Goal: Transaction & Acquisition: Register for event/course

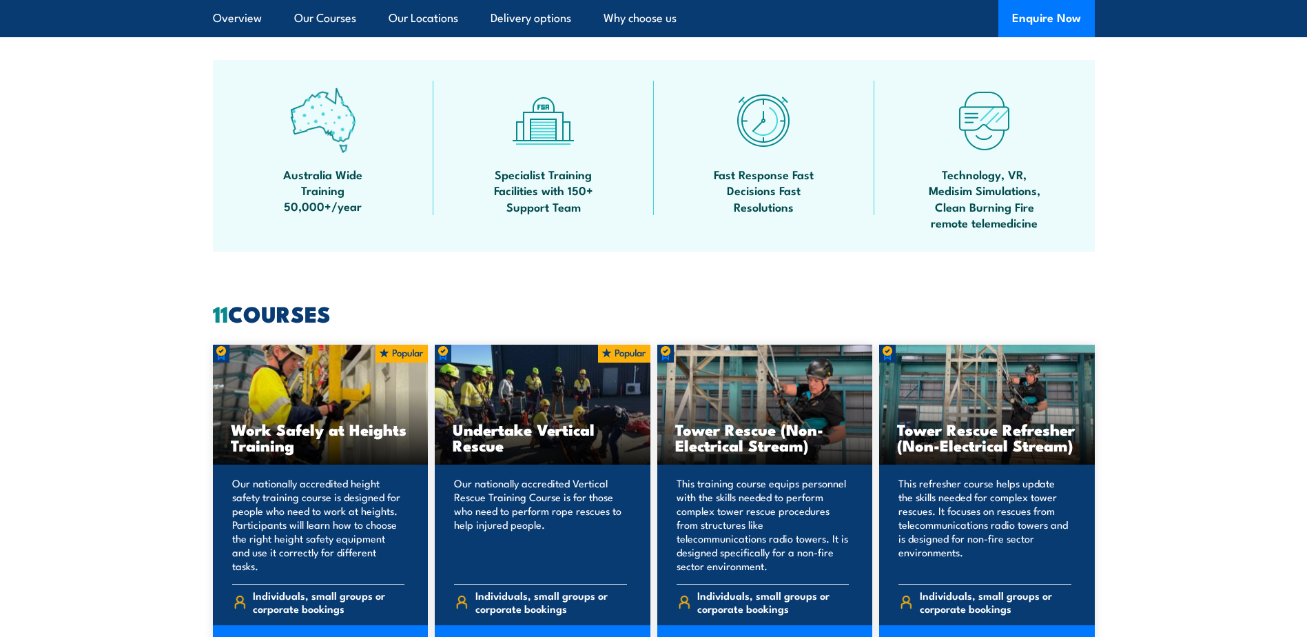
scroll to position [965, 0]
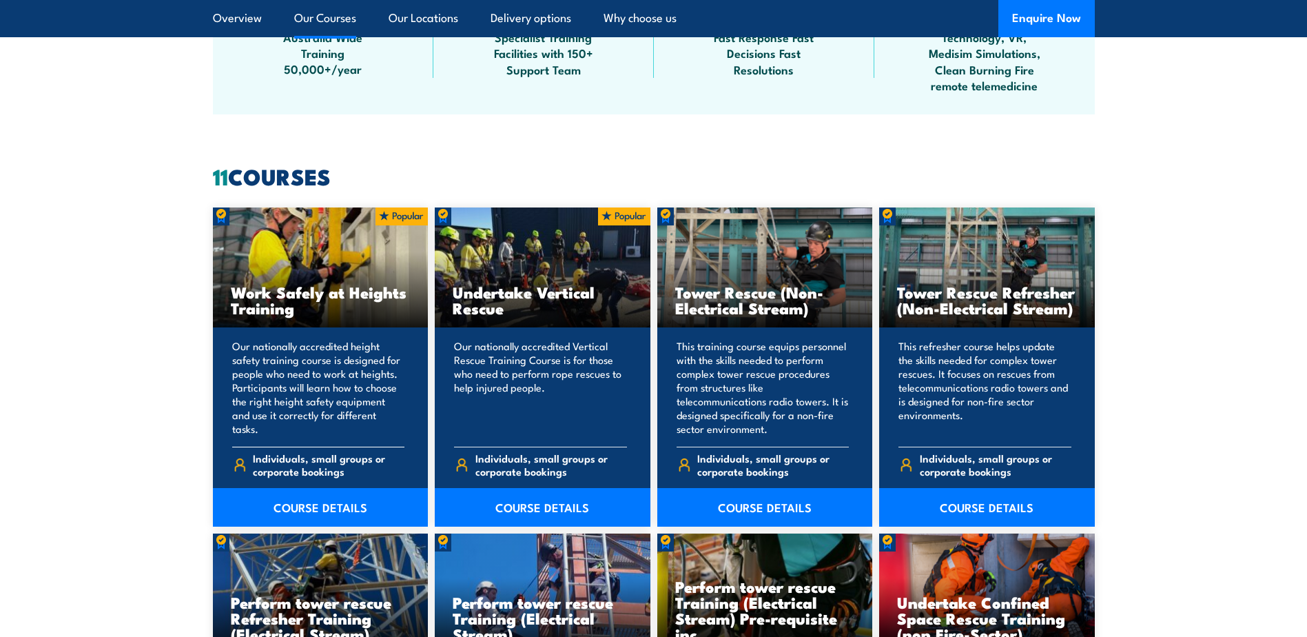
click at [299, 291] on h3 "Work Safely at Heights Training" at bounding box center [321, 300] width 180 height 32
click at [314, 506] on link "COURSE DETAILS" at bounding box center [321, 507] width 216 height 39
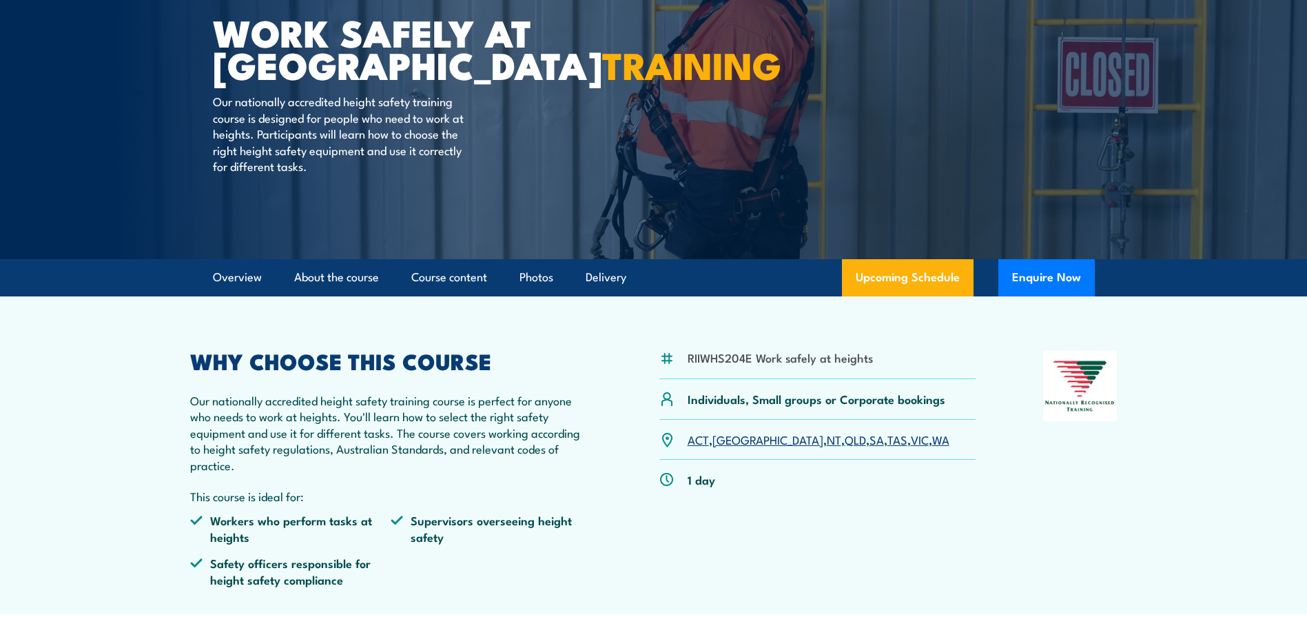
scroll to position [138, 0]
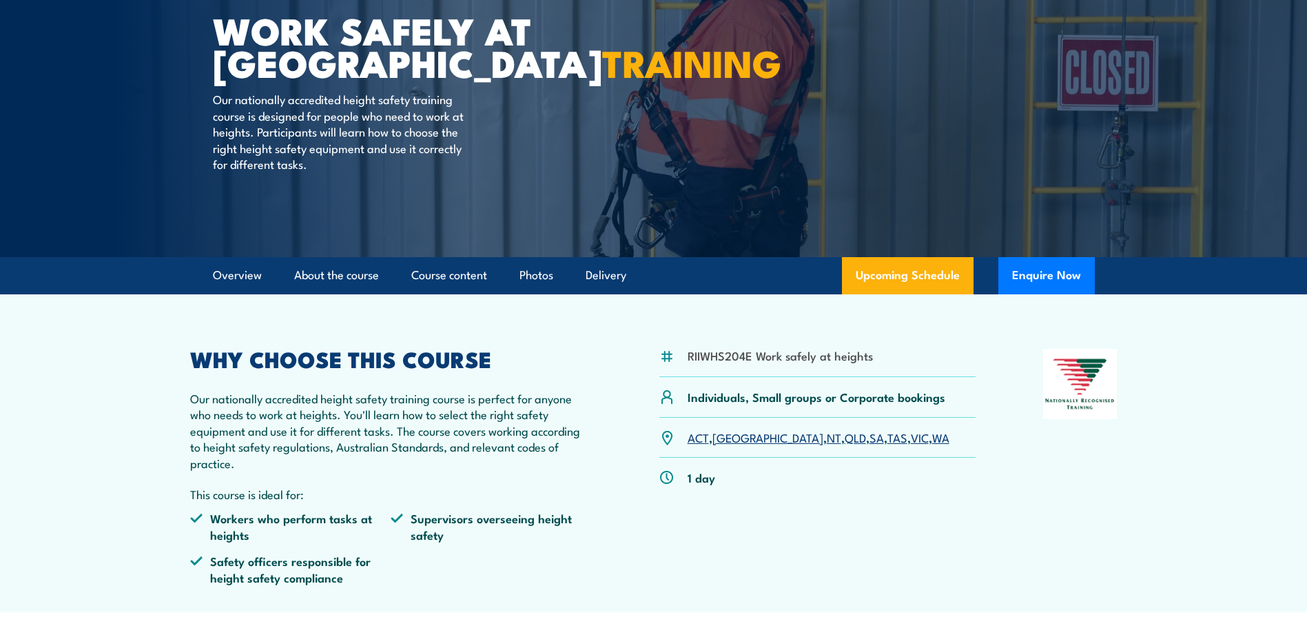
click at [845, 435] on link "QLD" at bounding box center [855, 437] width 21 height 17
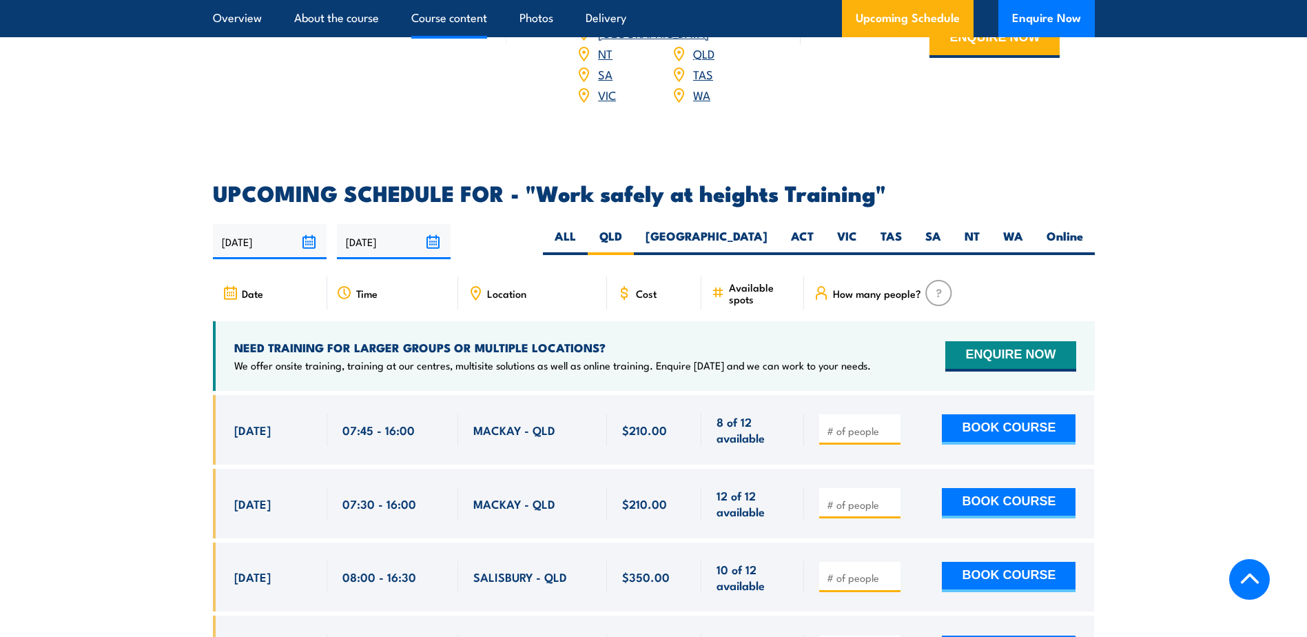
scroll to position [2192, 0]
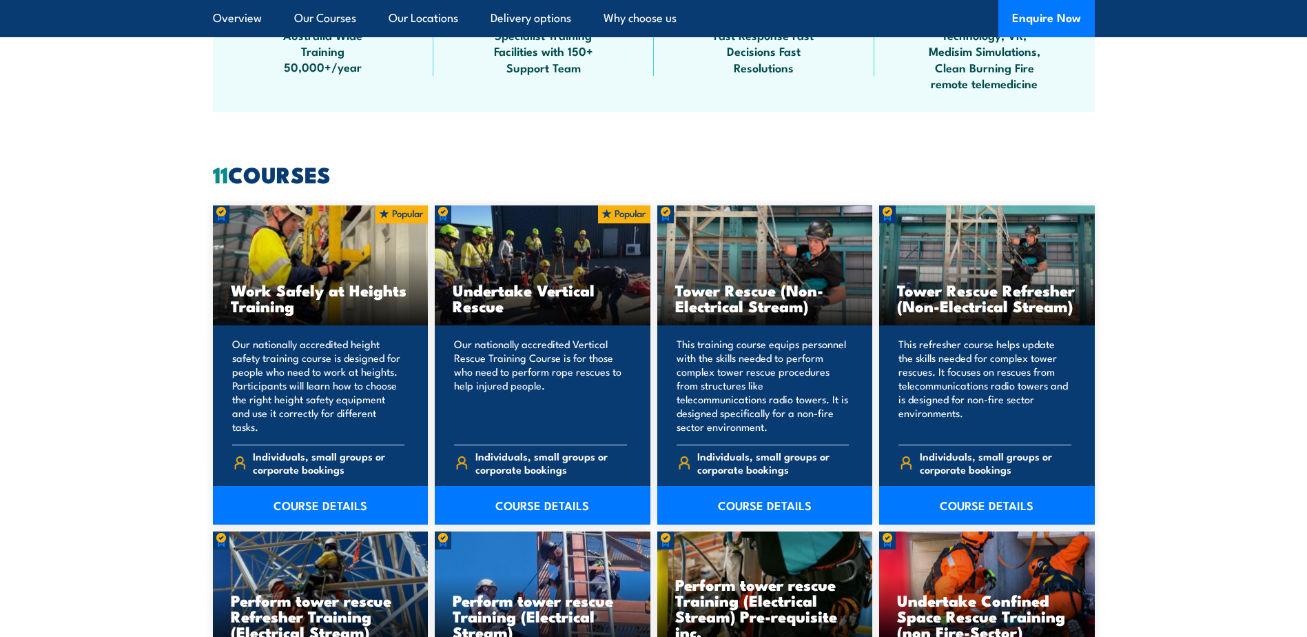
scroll to position [1034, 0]
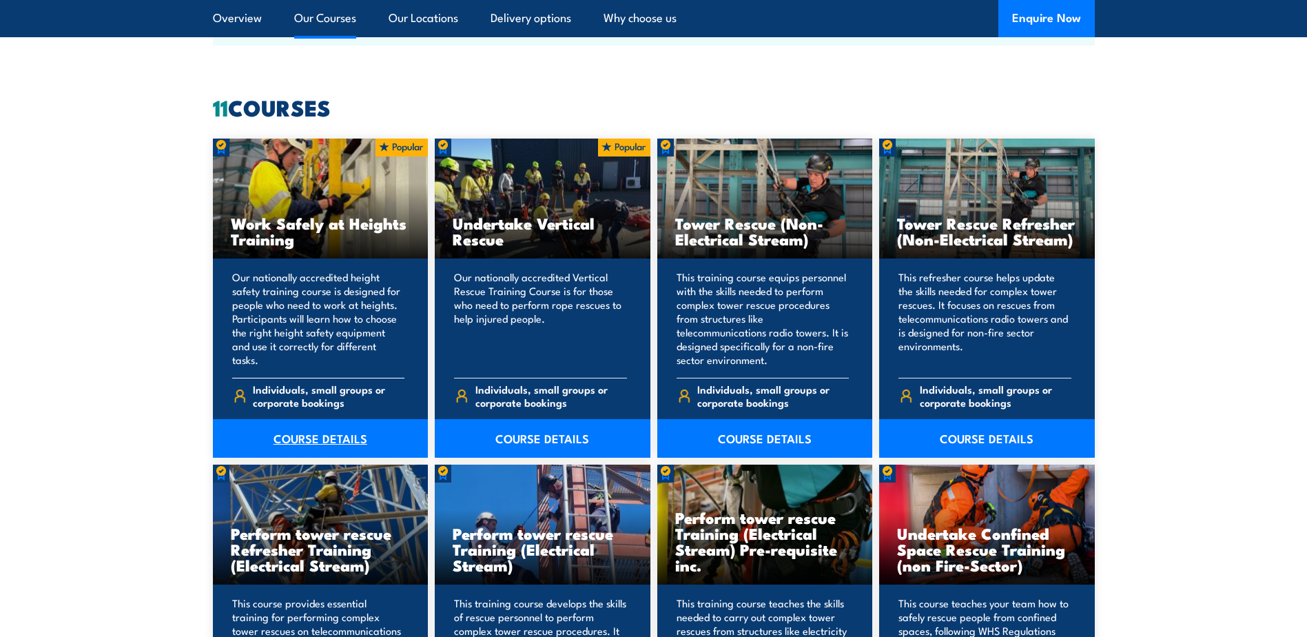
click at [383, 427] on link "COURSE DETAILS" at bounding box center [321, 438] width 216 height 39
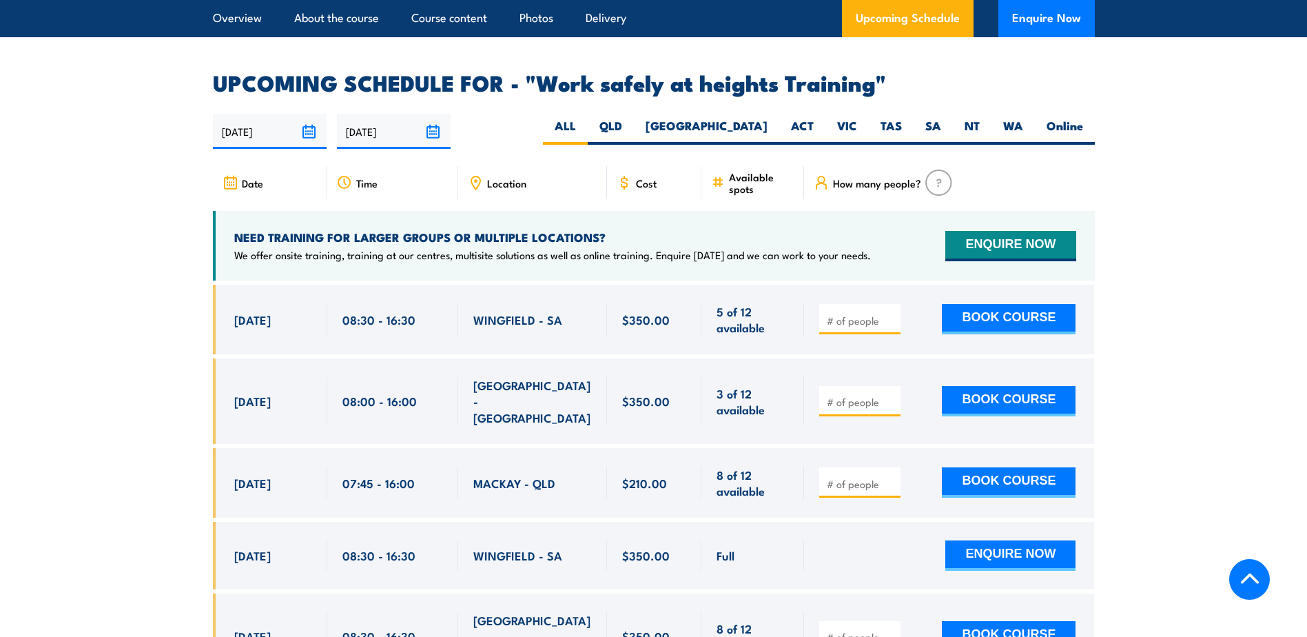
scroll to position [2136, 0]
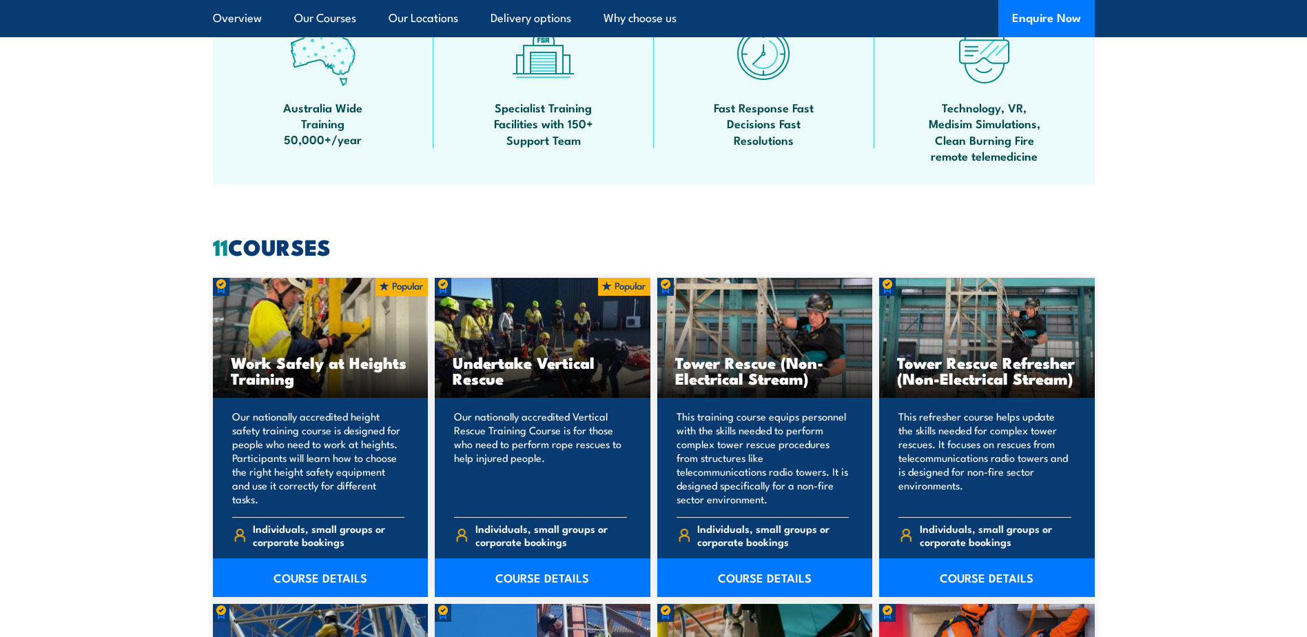
scroll to position [896, 0]
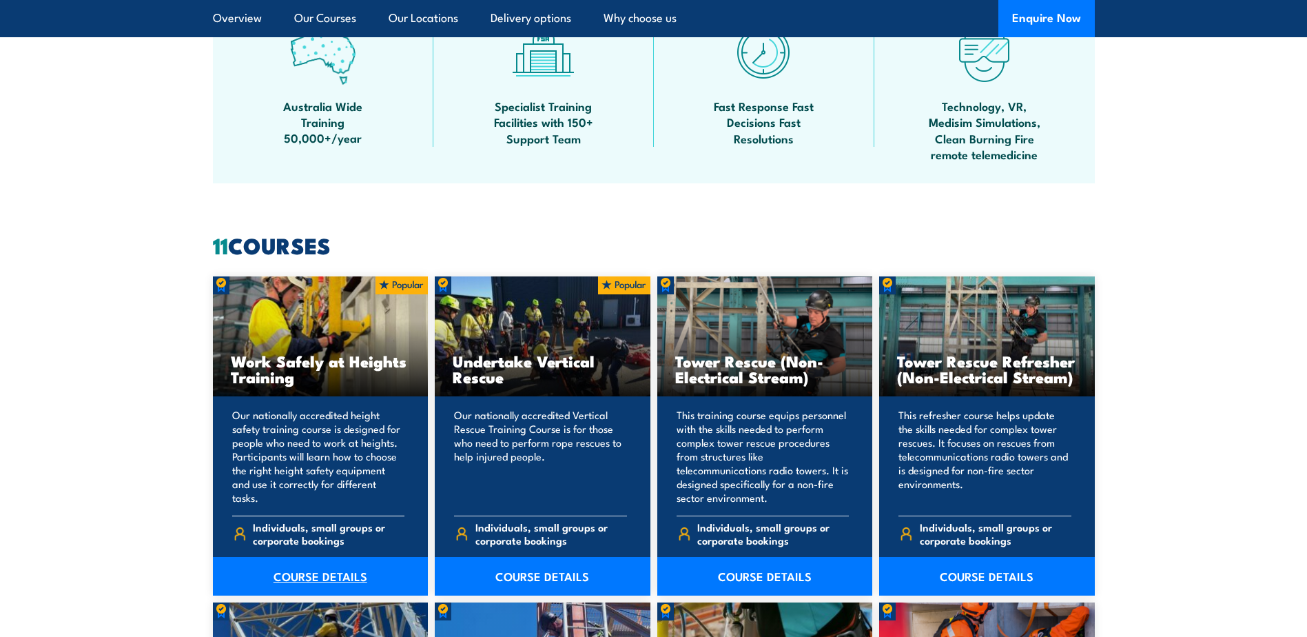
click at [329, 577] on link "COURSE DETAILS" at bounding box center [321, 576] width 216 height 39
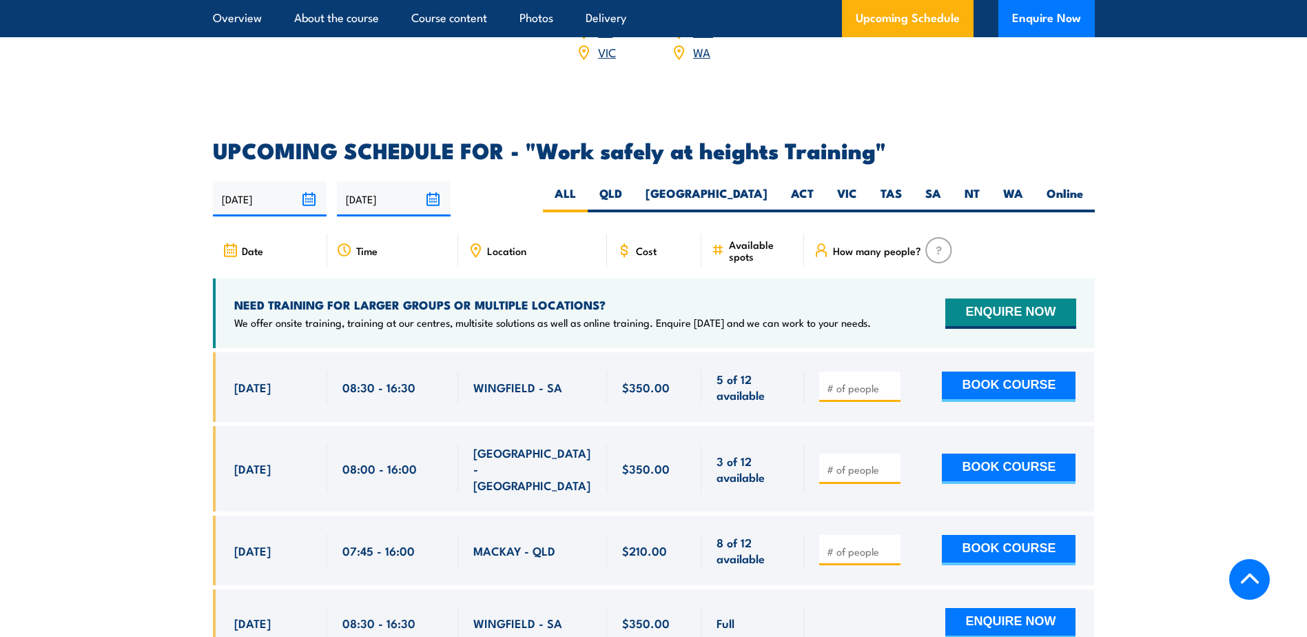
scroll to position [2136, 0]
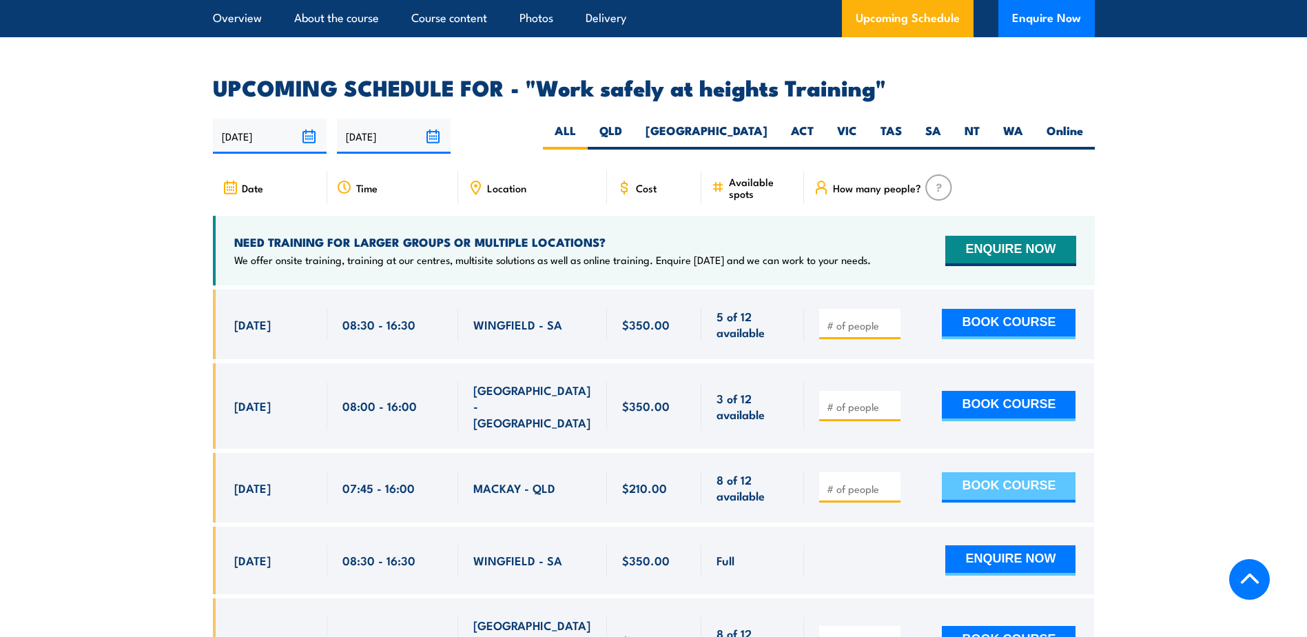
click at [1019, 472] on button "BOOK COURSE" at bounding box center [1009, 487] width 134 height 30
type input "1"
click at [893, 482] on input "1" at bounding box center [861, 489] width 69 height 14
click at [974, 472] on button "BOOK COURSE" at bounding box center [1009, 487] width 134 height 30
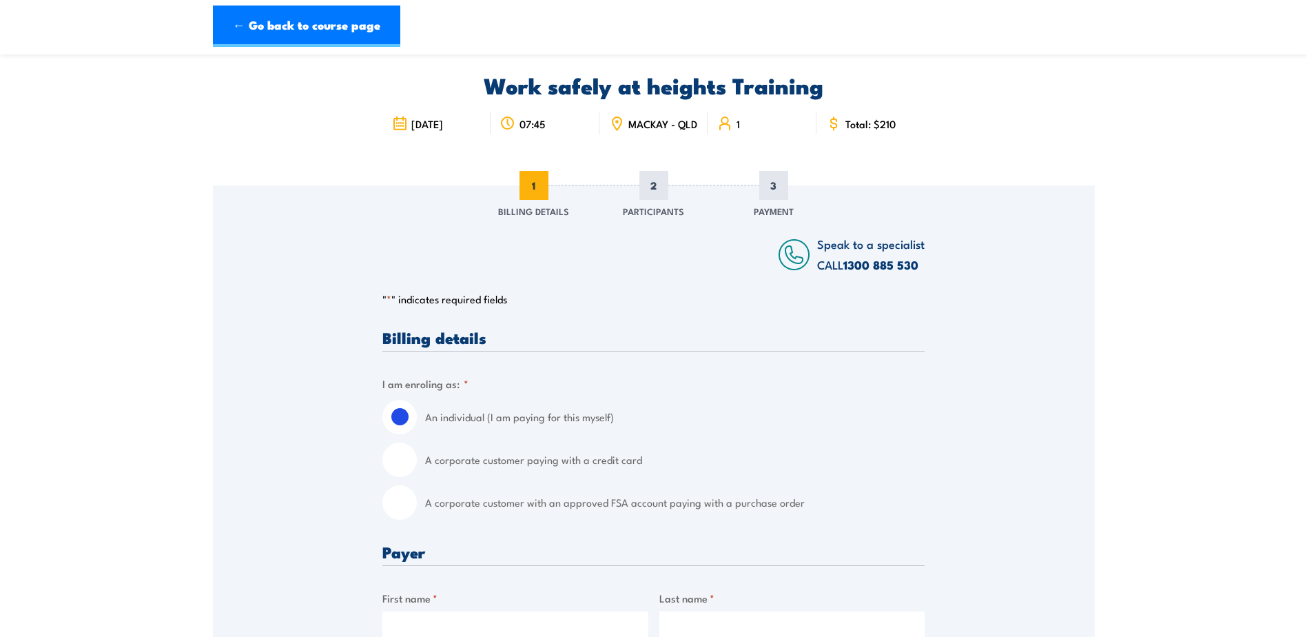
scroll to position [138, 0]
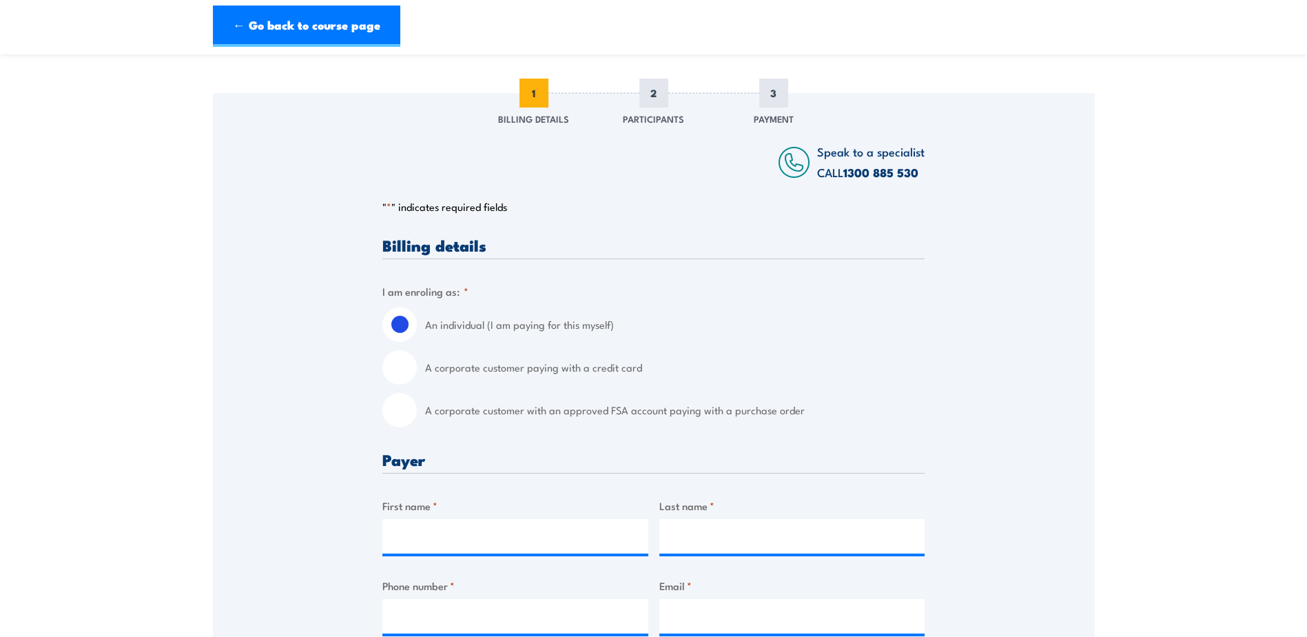
click at [403, 420] on input "A corporate customer with an approved FSA account paying with a purchase order" at bounding box center [399, 410] width 34 height 34
radio input "true"
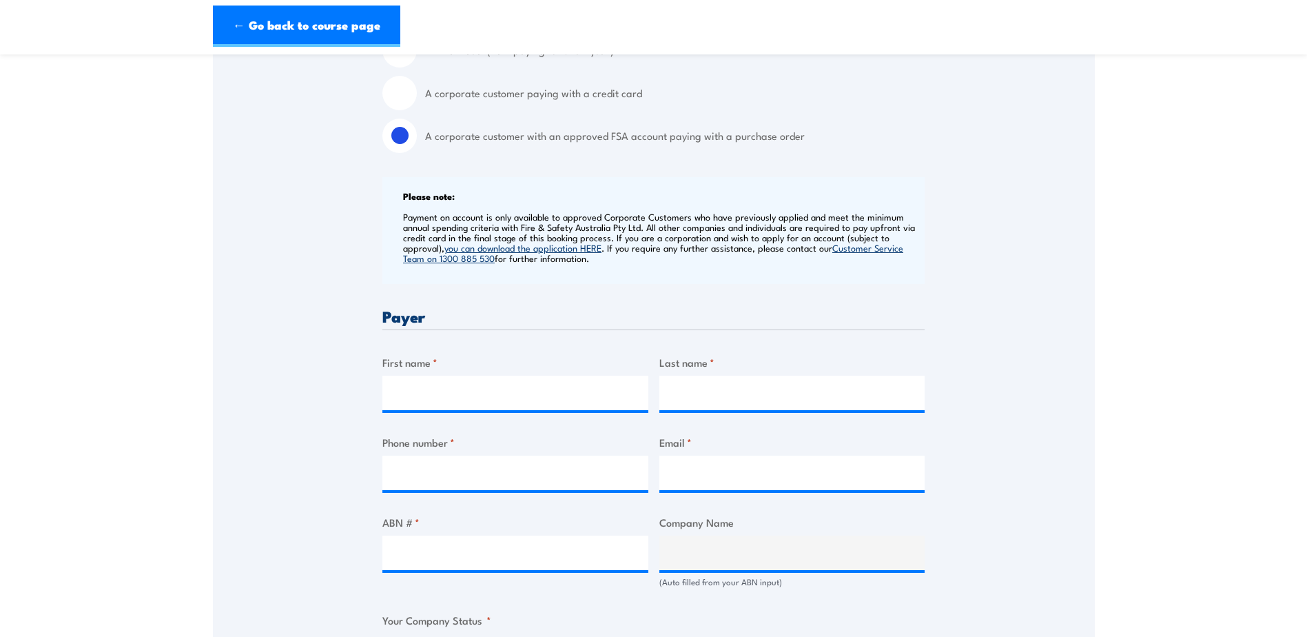
scroll to position [413, 0]
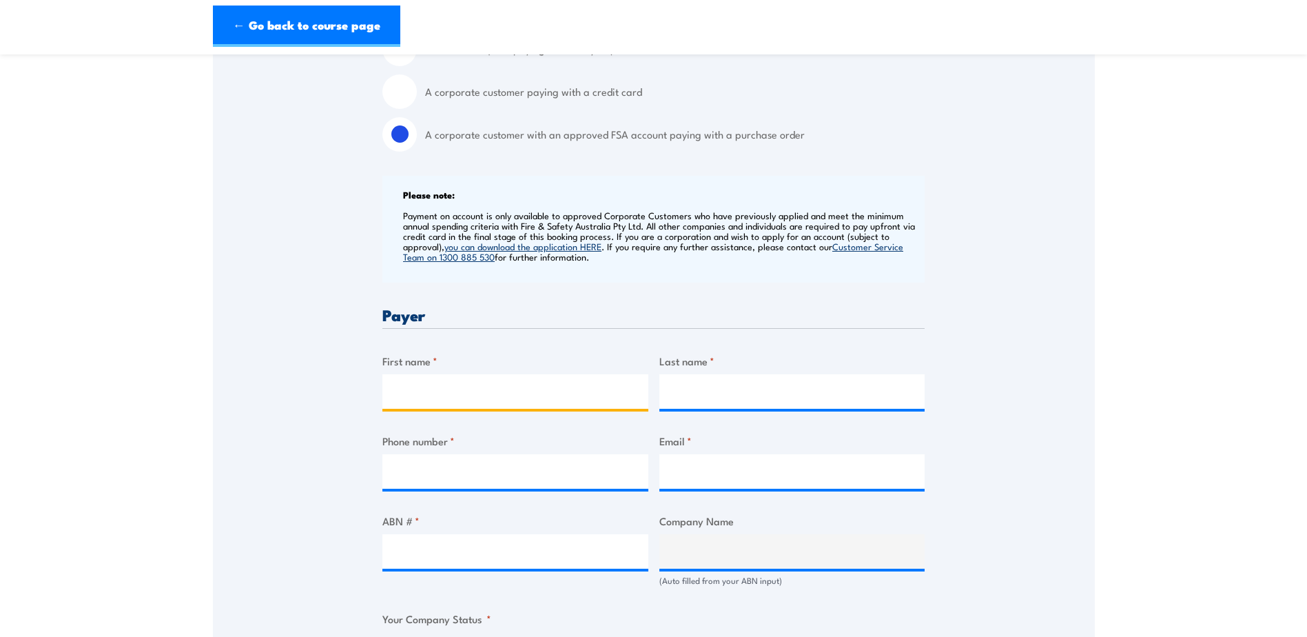
click at [504, 396] on input "First name *" at bounding box center [515, 391] width 266 height 34
type input "Diane"
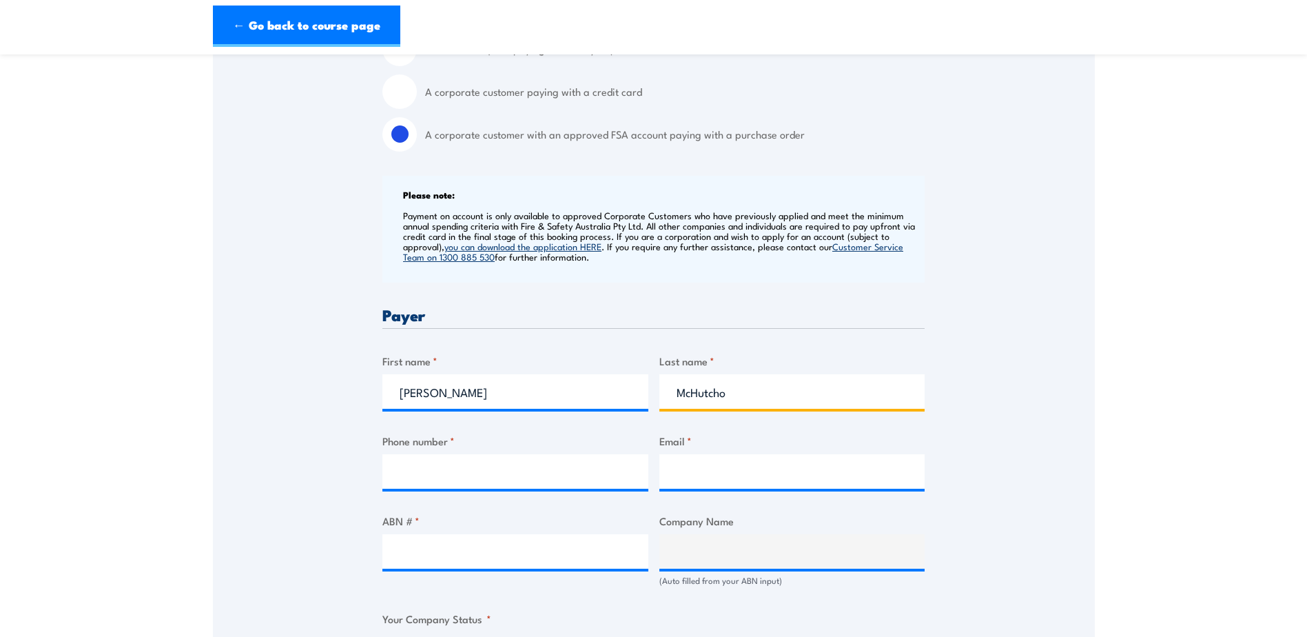
type input "McHutchon"
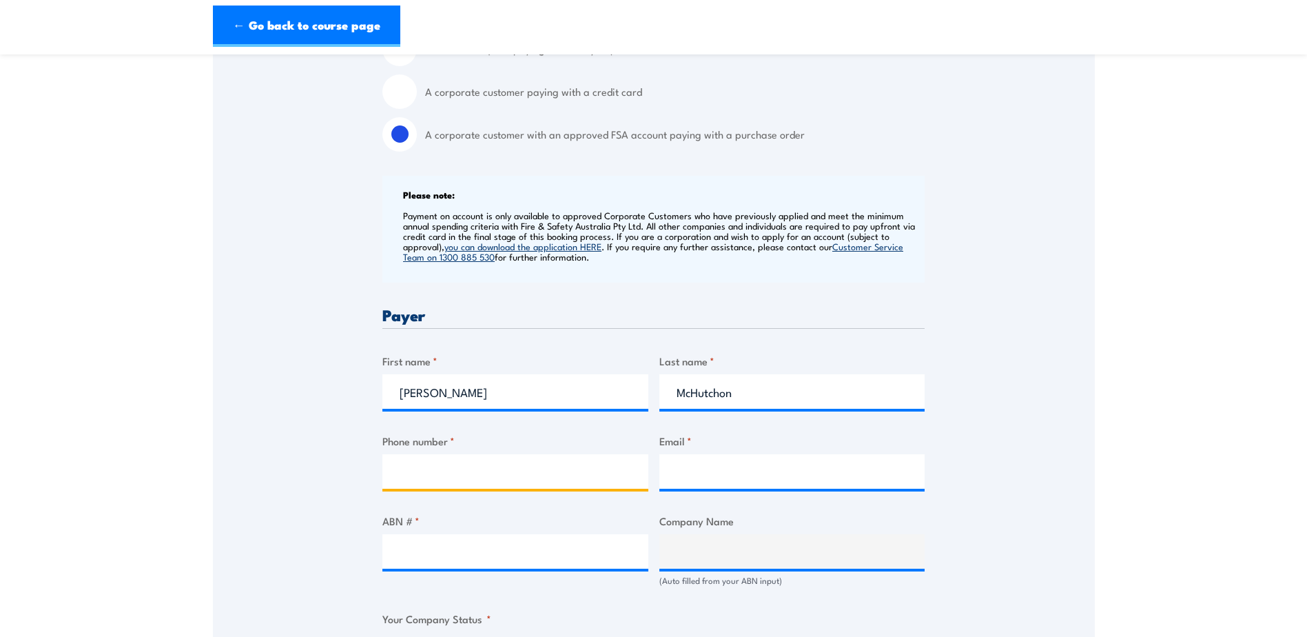
type input "0476888183"
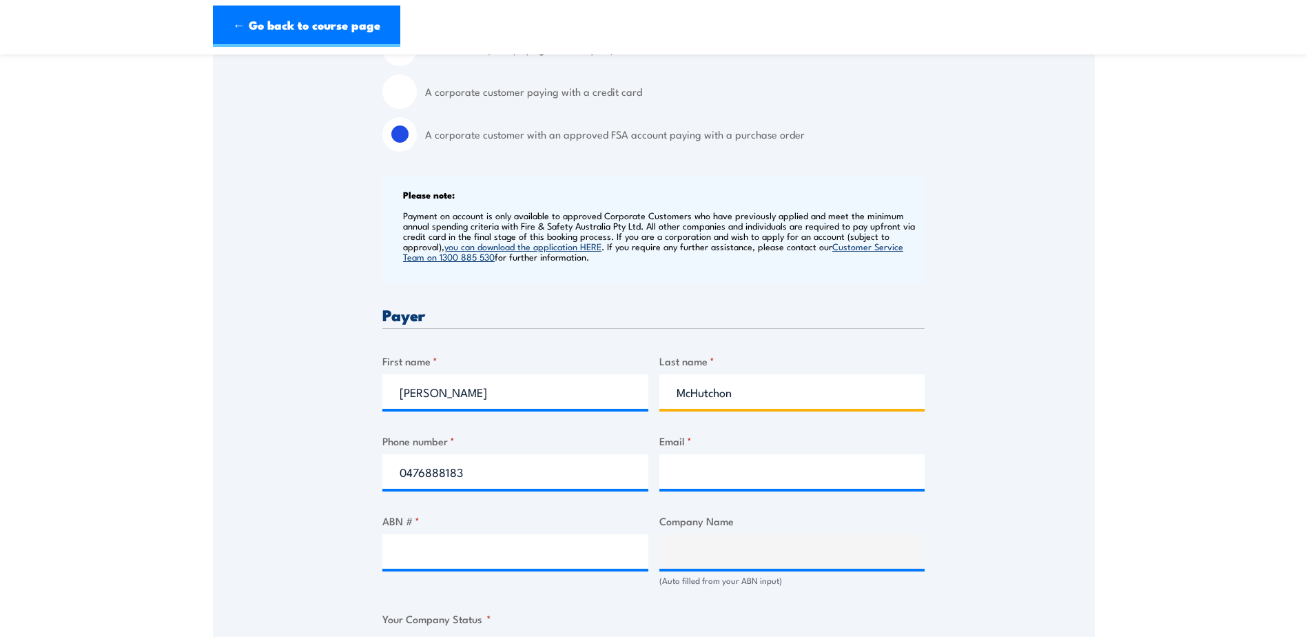
type input "McHutchon"
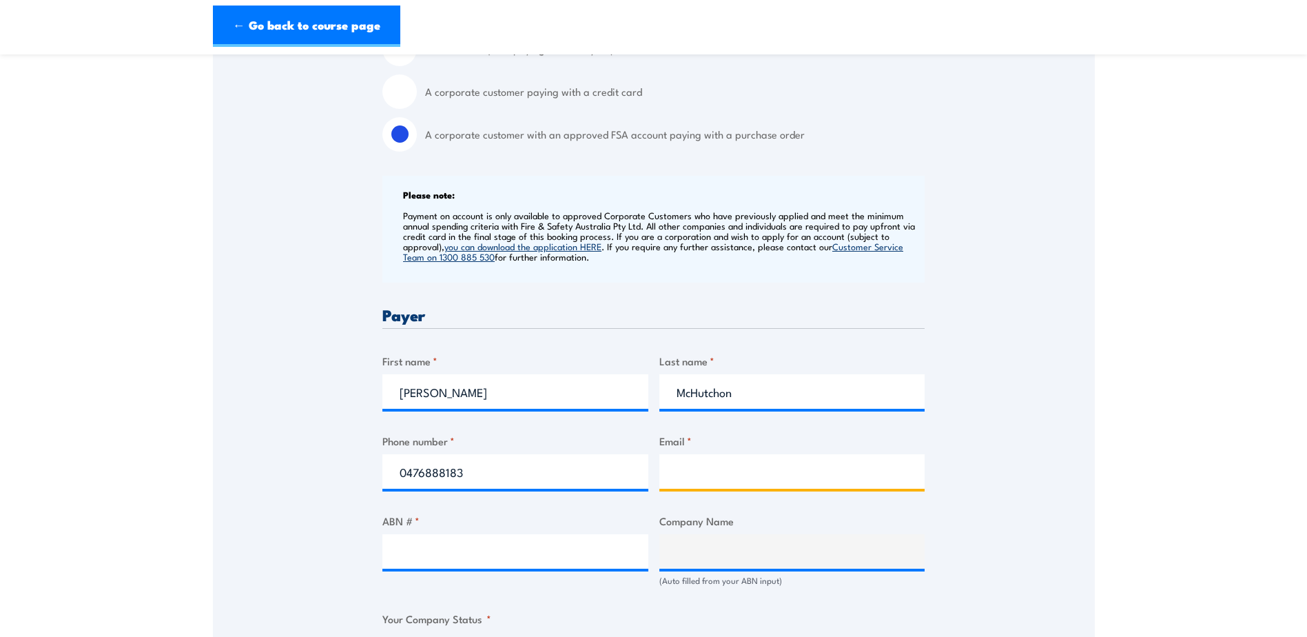
click at [764, 470] on input "Email *" at bounding box center [792, 471] width 266 height 34
type input "training"
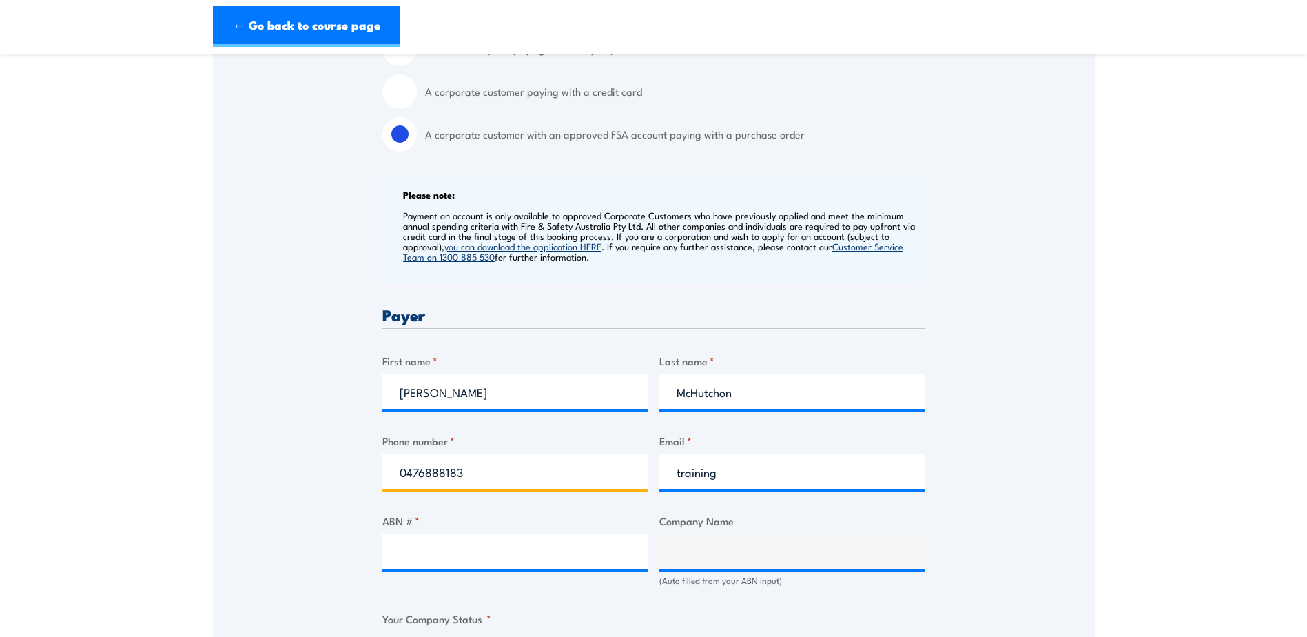
click at [508, 482] on input "0476888183" at bounding box center [515, 471] width 266 height 34
drag, startPoint x: 470, startPoint y: 481, endPoint x: 402, endPoint y: 480, distance: 68.2
click at [402, 480] on input "0476888183" at bounding box center [515, 471] width 266 height 34
type input "0748631252"
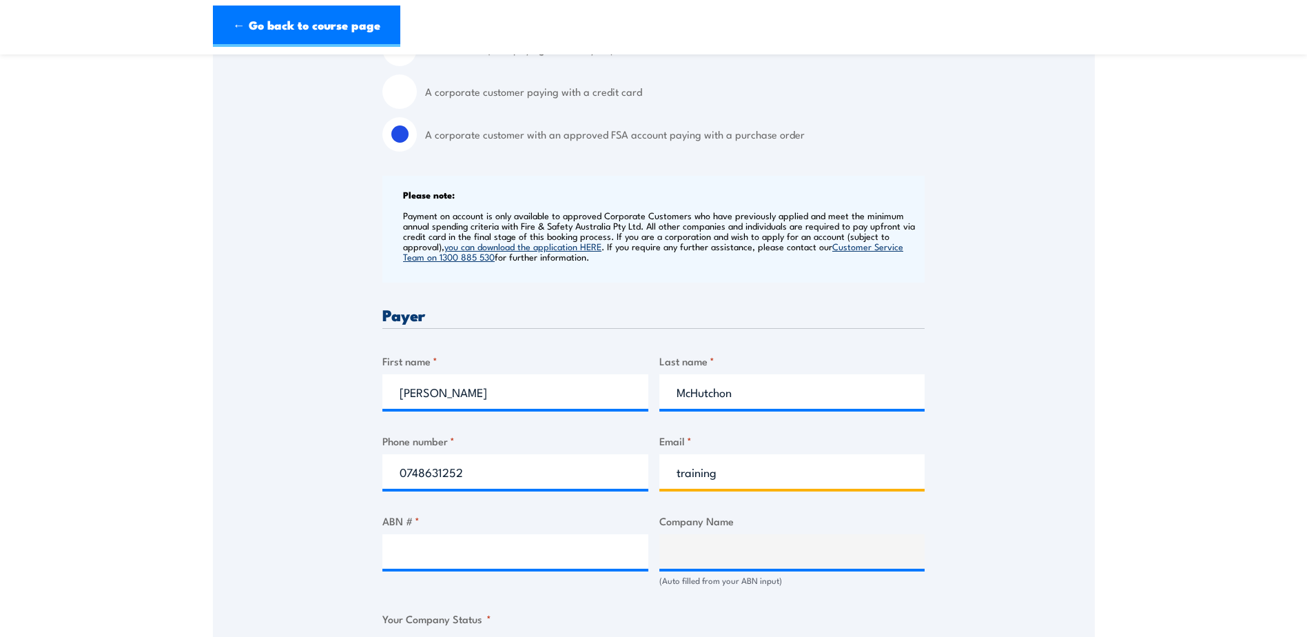
click at [727, 479] on input "training" at bounding box center [792, 471] width 266 height 34
type input "training@ausgroupind.com.au"
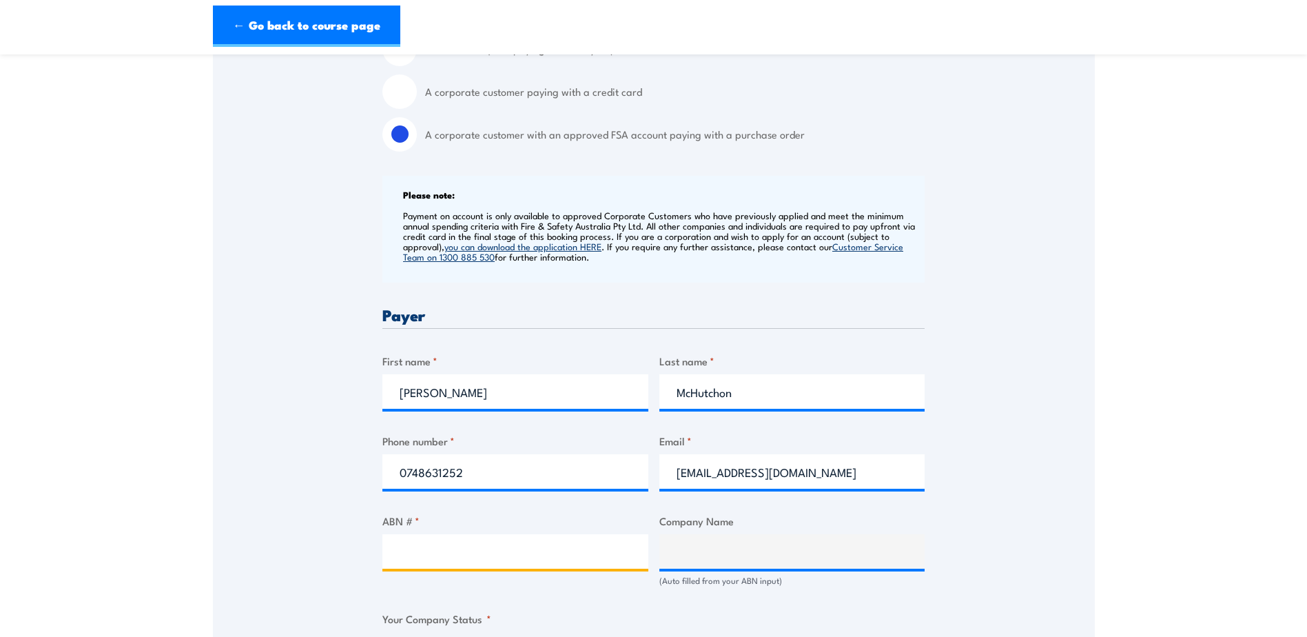
click at [448, 564] on input "ABN # *" at bounding box center [515, 551] width 266 height 34
type input "80144047263"
type input "AUSGROUP INDUSTRIAL SERVICES (QLD) PTY LTD"
radio input "true"
type input "80144047263"
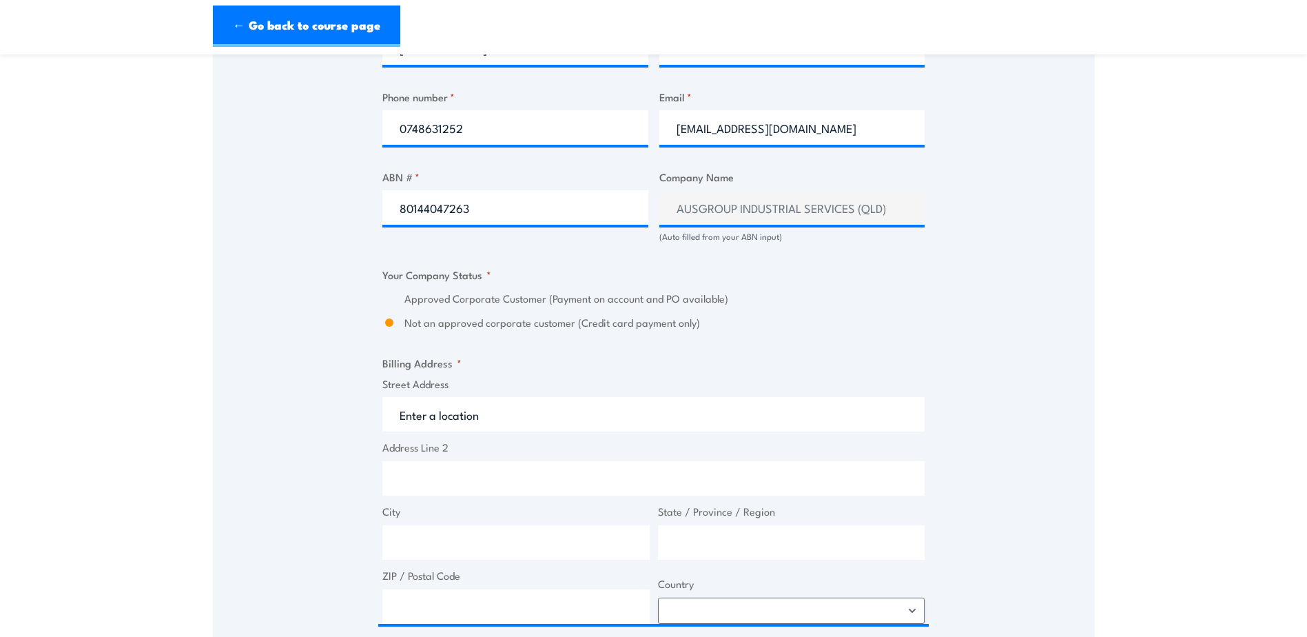
scroll to position [758, 0]
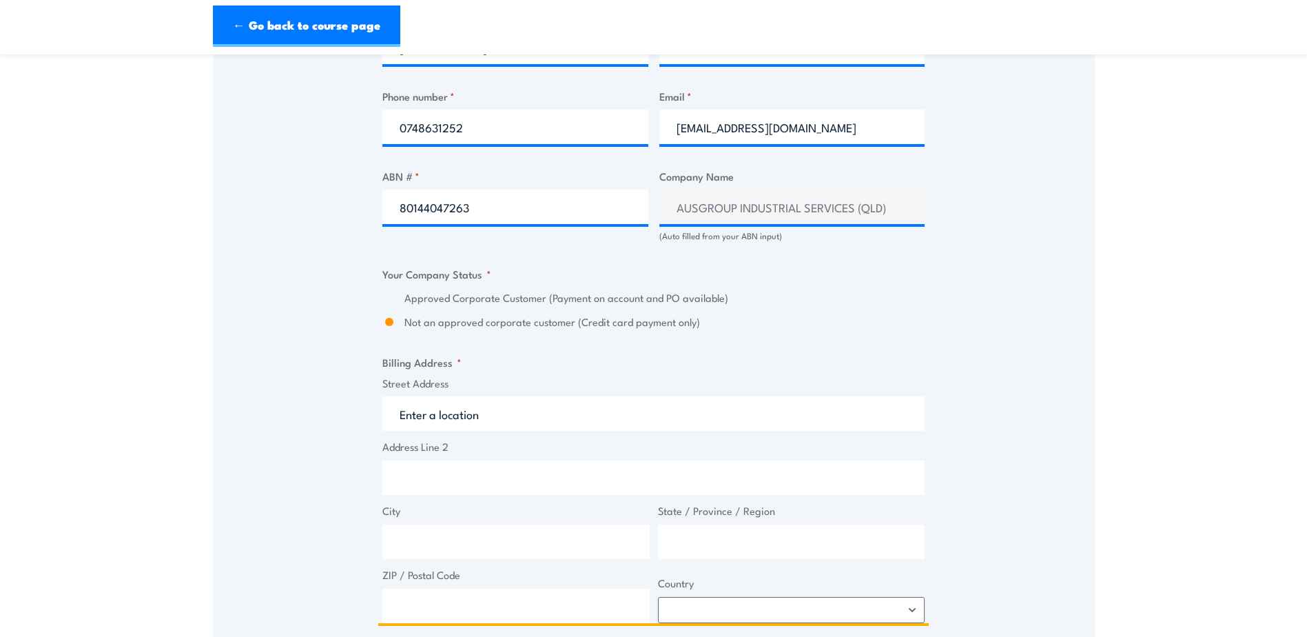
click at [523, 420] on input "Street Address" at bounding box center [653, 413] width 542 height 34
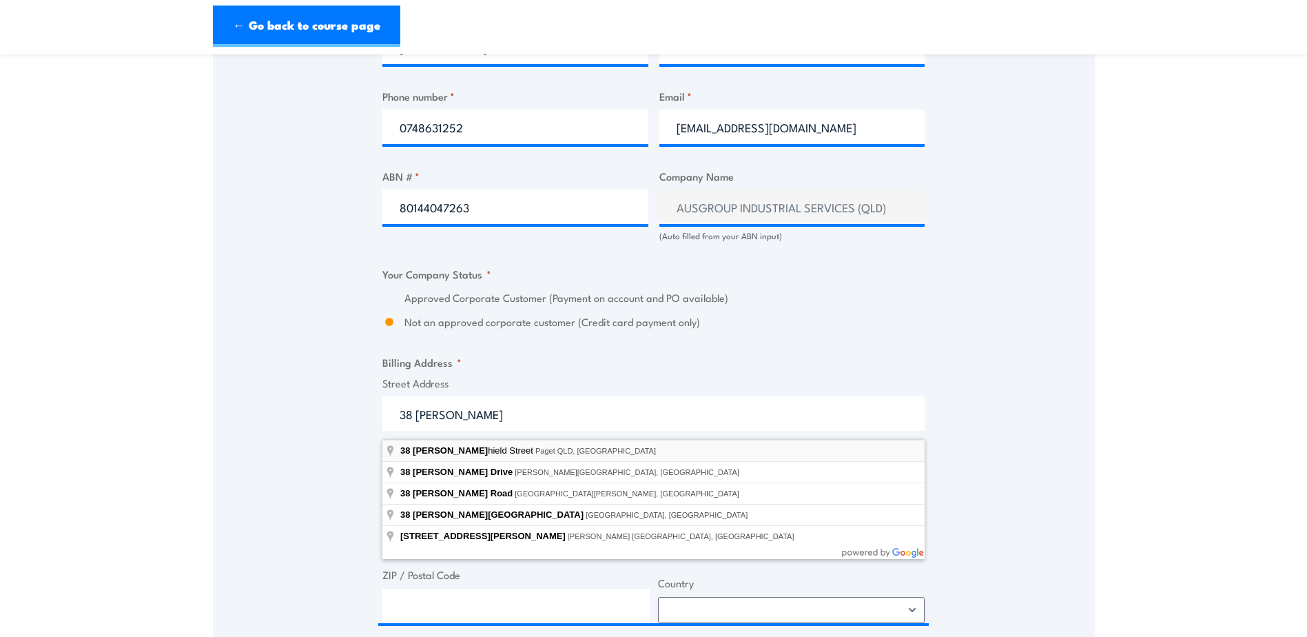
type input "38 Len Shield Street, Paget QLD, Australia"
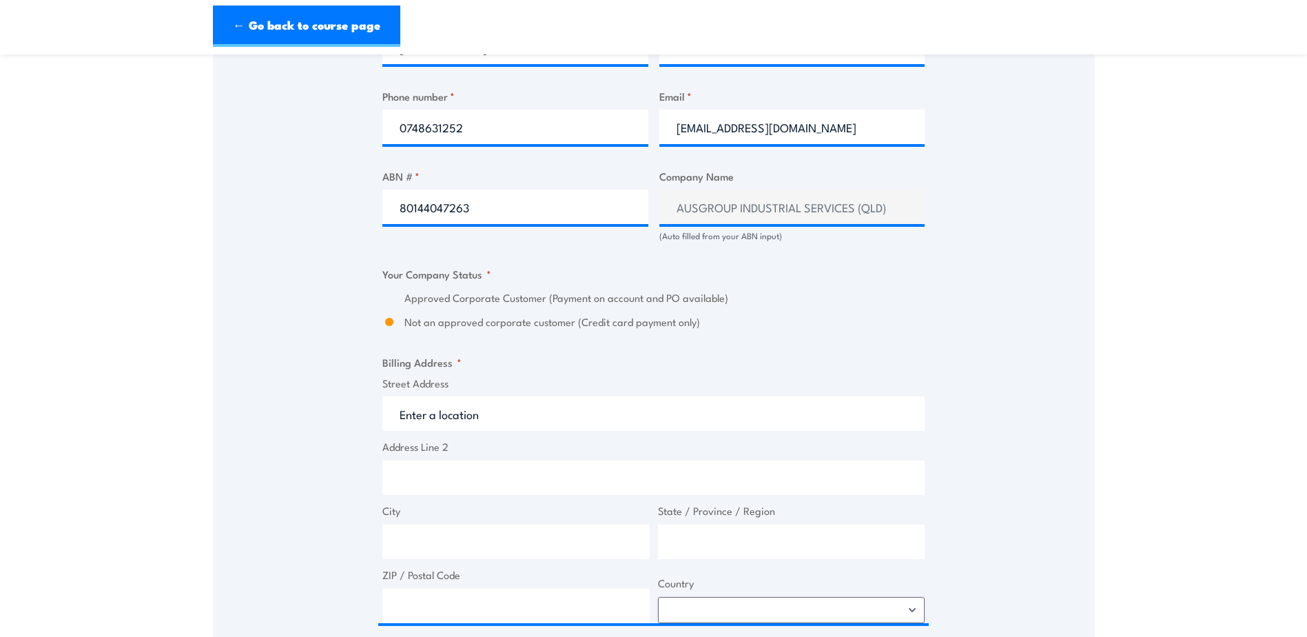
type input "38 Len Shield St"
type input "Paget"
type input "Queensland"
type input "4740"
select select "Australia"
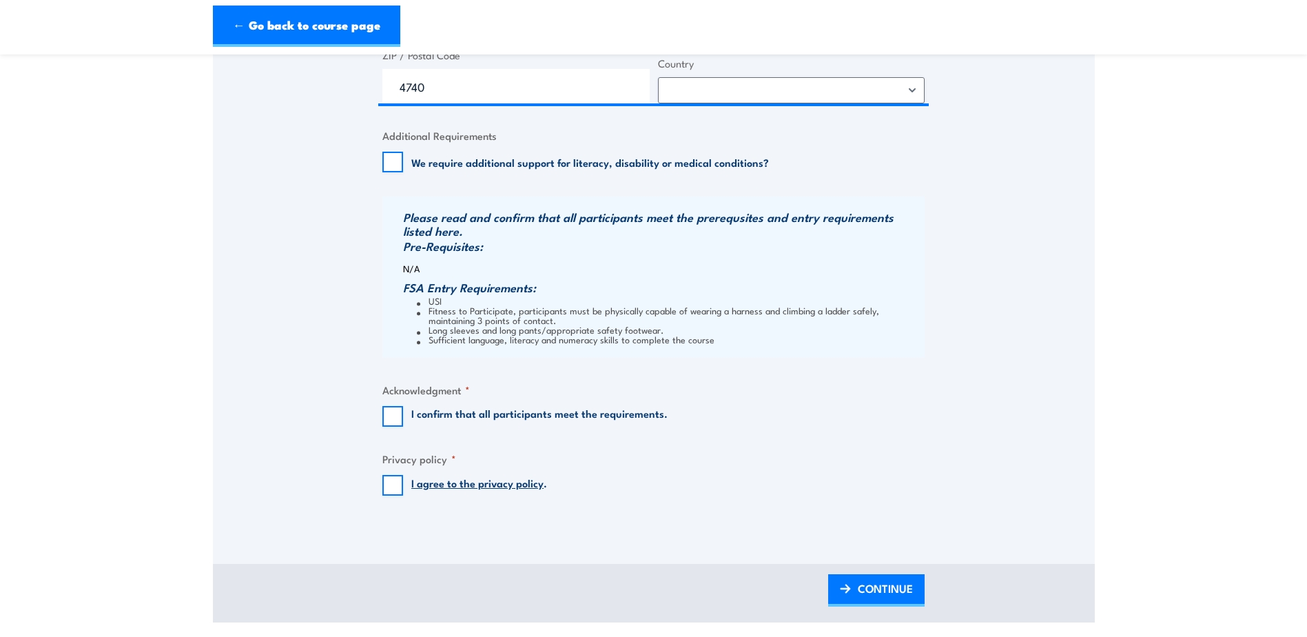
scroll to position [1309, 0]
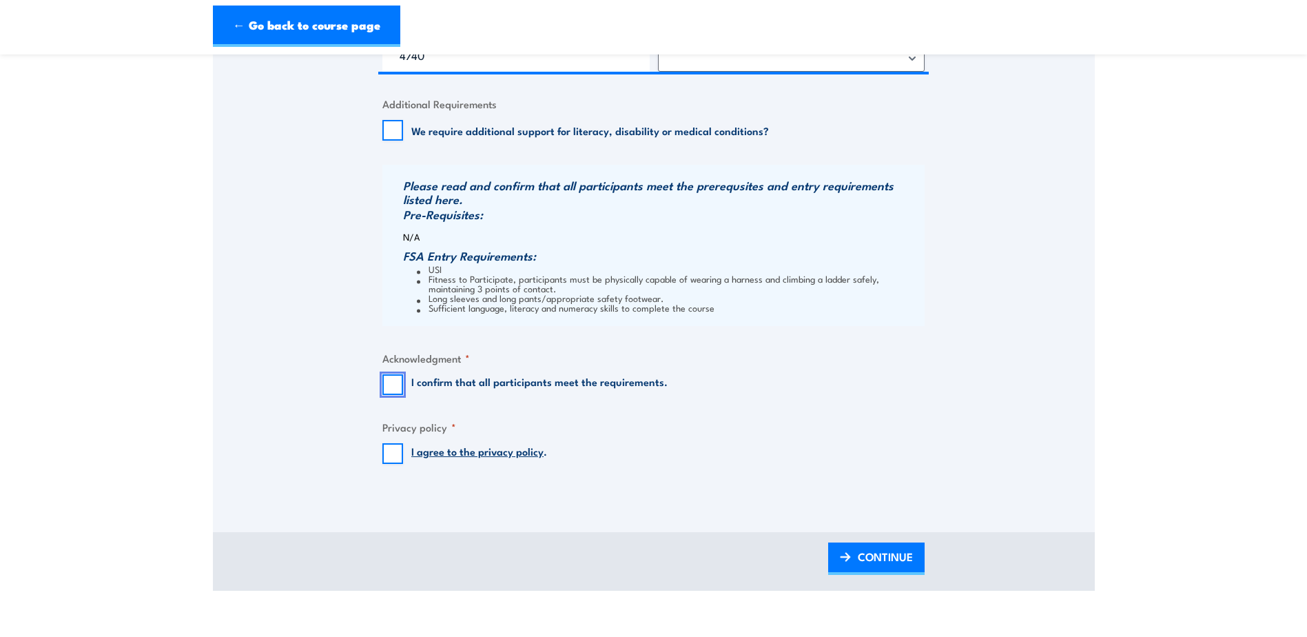
click at [392, 395] on input "I confirm that all participants meet the requirements." at bounding box center [392, 384] width 21 height 21
checkbox input "true"
click at [390, 464] on input "I agree to the privacy policy ." at bounding box center [392, 453] width 21 height 21
checkbox input "true"
click at [865, 567] on span "CONTINUE" at bounding box center [885, 556] width 55 height 37
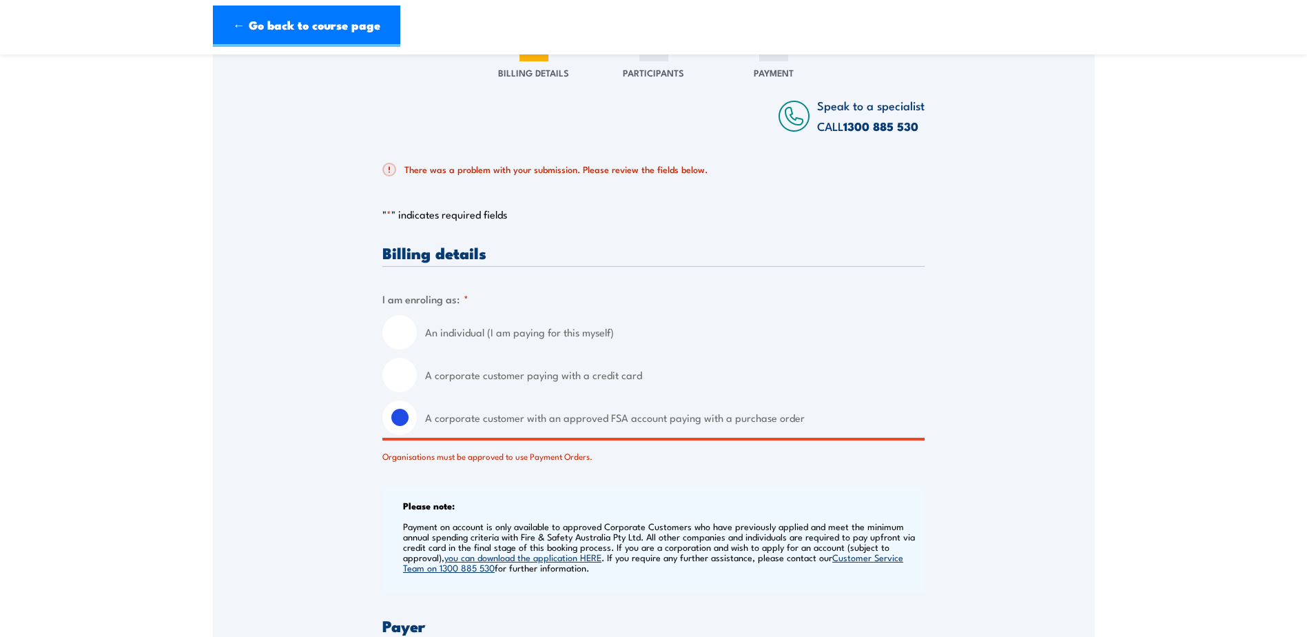
scroll to position [181, 0]
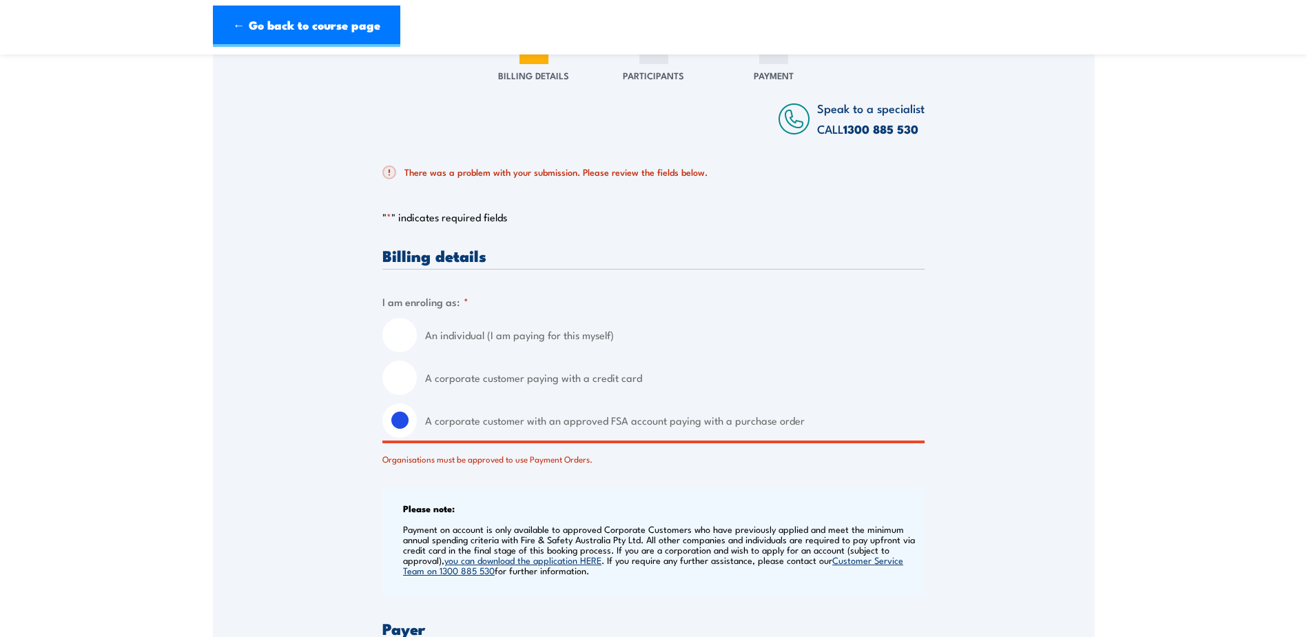
drag, startPoint x: 391, startPoint y: 382, endPoint x: 438, endPoint y: 394, distance: 48.5
click at [391, 382] on input "A corporate customer paying with a credit card" at bounding box center [399, 377] width 34 height 34
radio input "true"
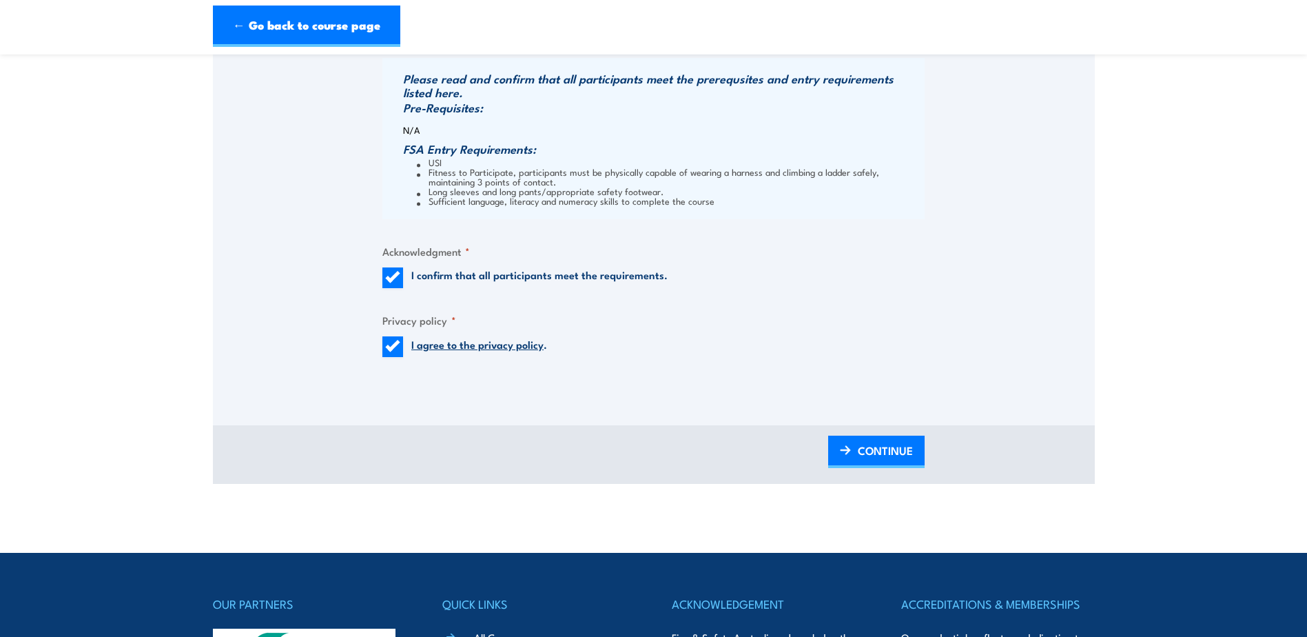
scroll to position [1421, 0]
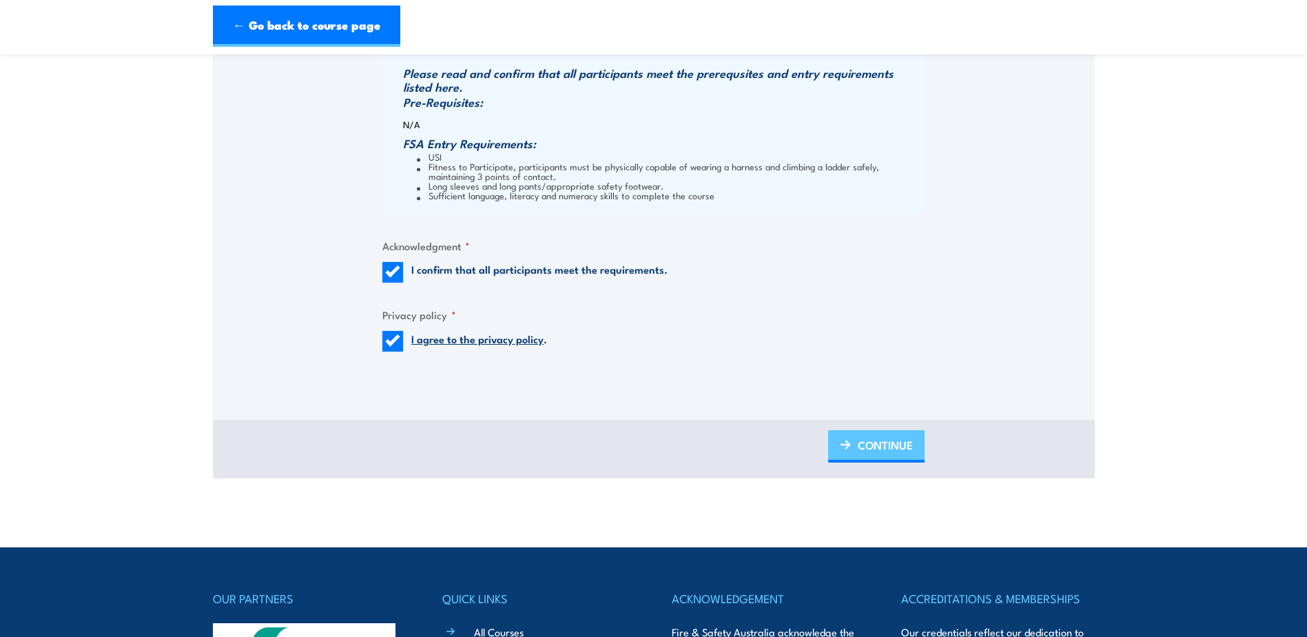
click at [868, 437] on span "CONTINUE" at bounding box center [885, 444] width 55 height 37
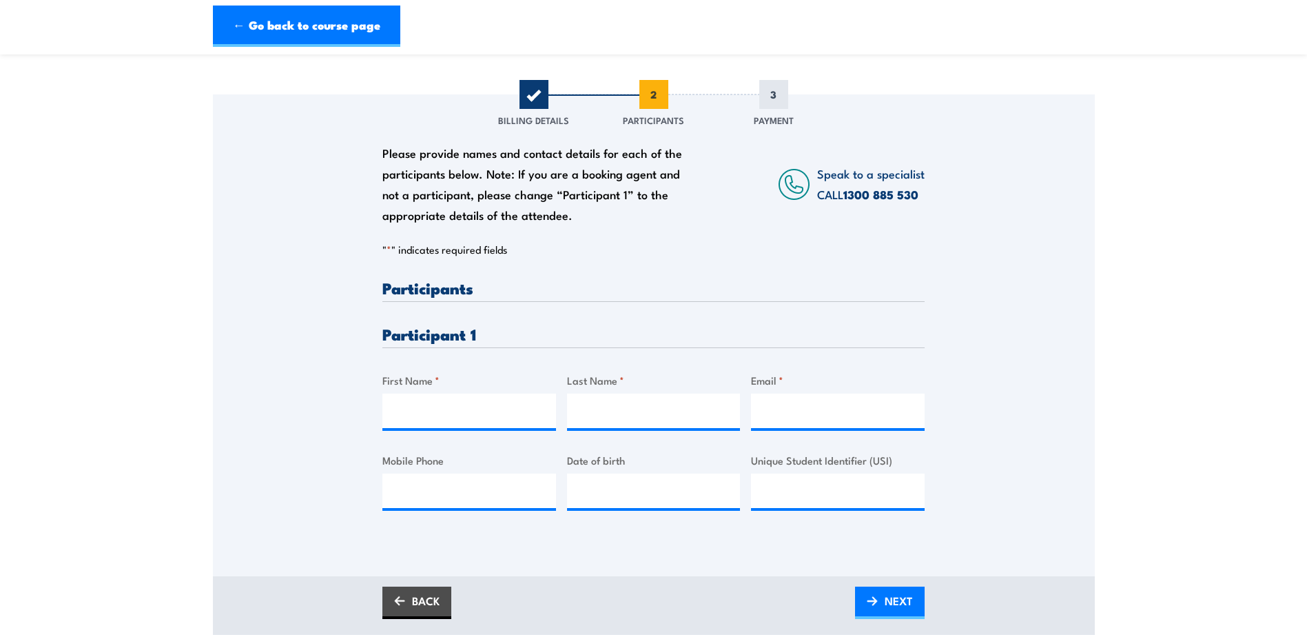
scroll to position [138, 0]
click at [466, 424] on input "First Name *" at bounding box center [469, 409] width 174 height 34
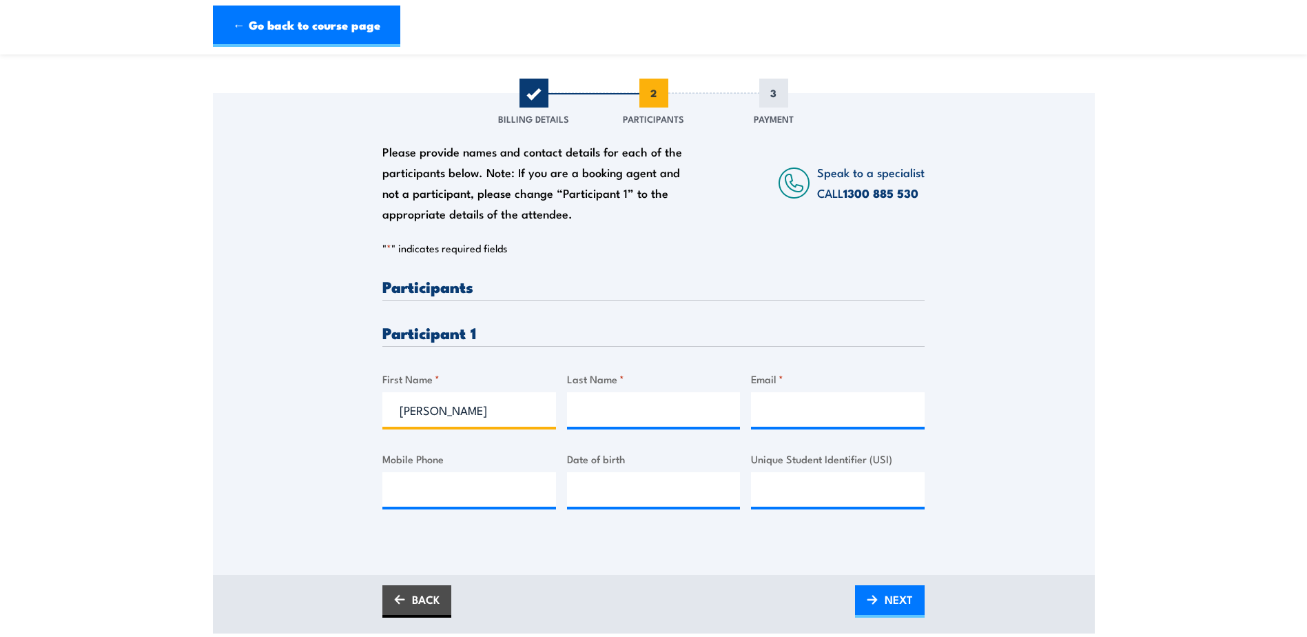
type input "Xavier"
type input "B"
type input "Gobbert"
click at [845, 411] on input "Email *" at bounding box center [838, 409] width 174 height 34
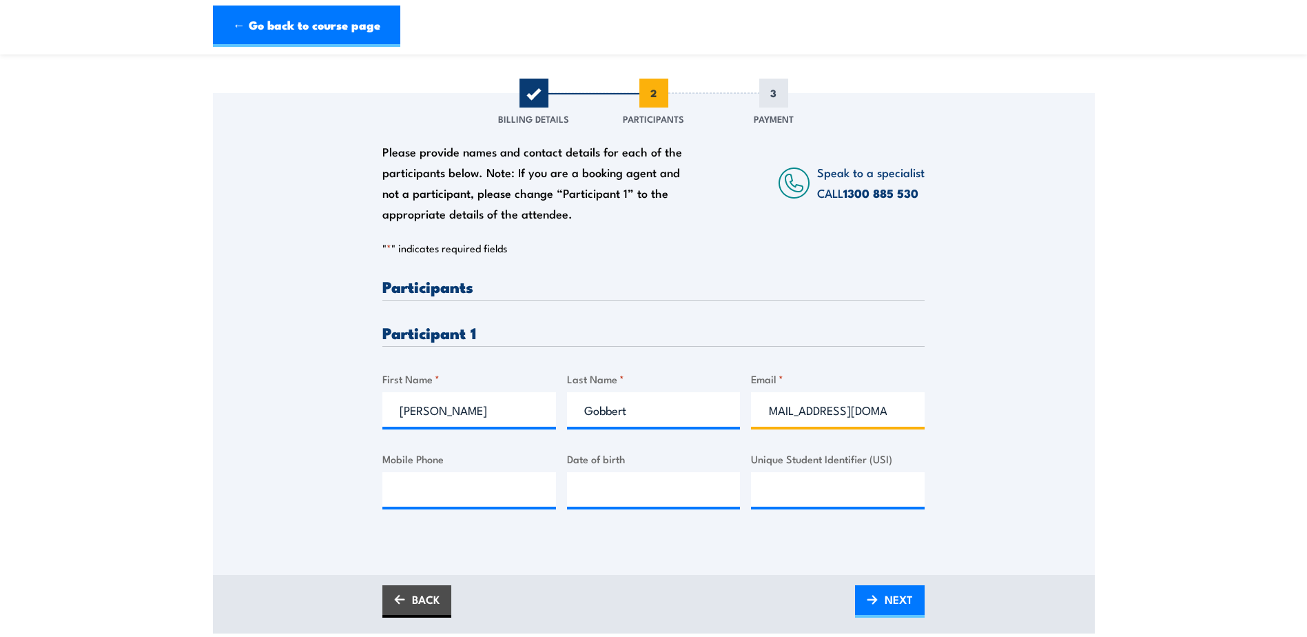
type input "xgobbert224@gmail.com"
click at [525, 494] on input "Mobile Phone" at bounding box center [469, 489] width 174 height 34
type input "0438605325"
type input "__/__/____"
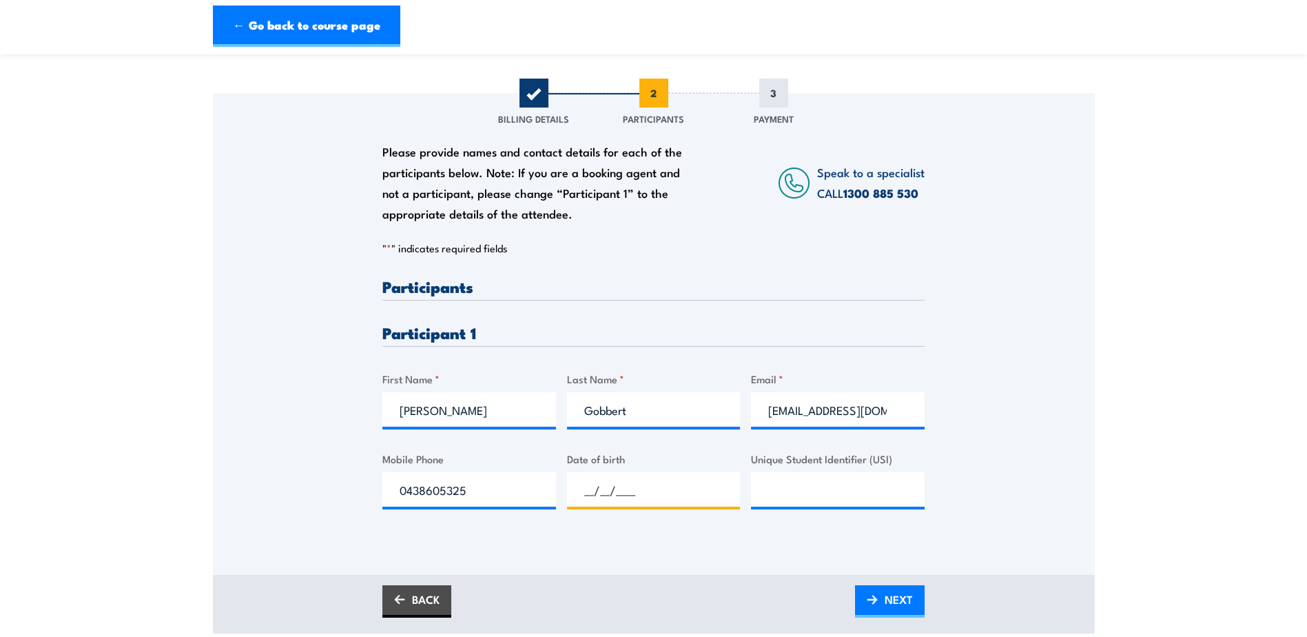
click at [598, 492] on input "__/__/____" at bounding box center [654, 489] width 174 height 34
type input "__/__/____"
click at [607, 495] on input "__/__/____" at bounding box center [654, 489] width 174 height 34
click at [640, 495] on input "__/__/____" at bounding box center [654, 489] width 174 height 34
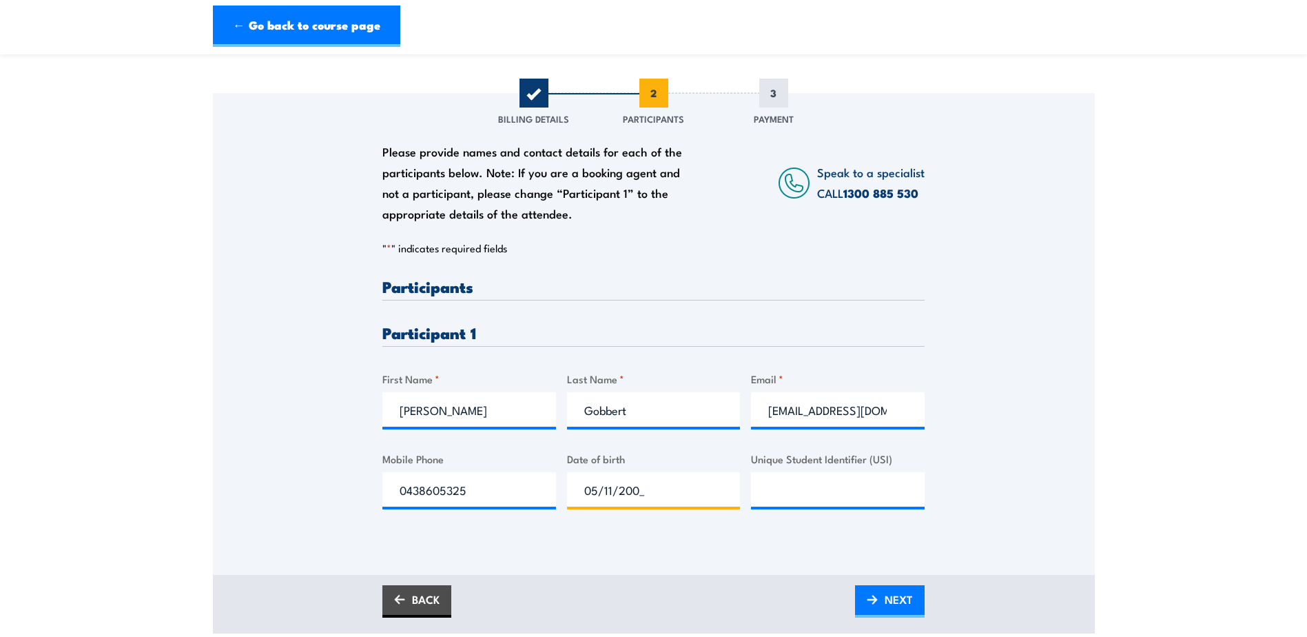
type input "05/11/2004"
click at [836, 491] on input "Unique Student Identifier (USI)" at bounding box center [838, 489] width 174 height 34
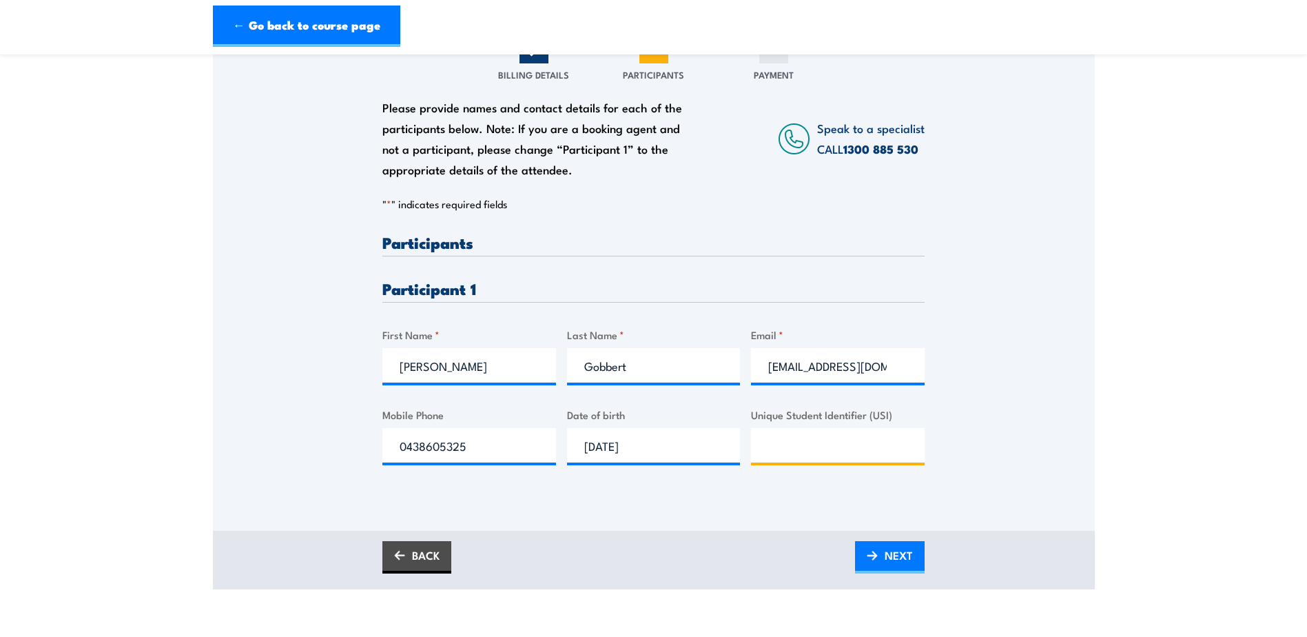
scroll to position [207, 0]
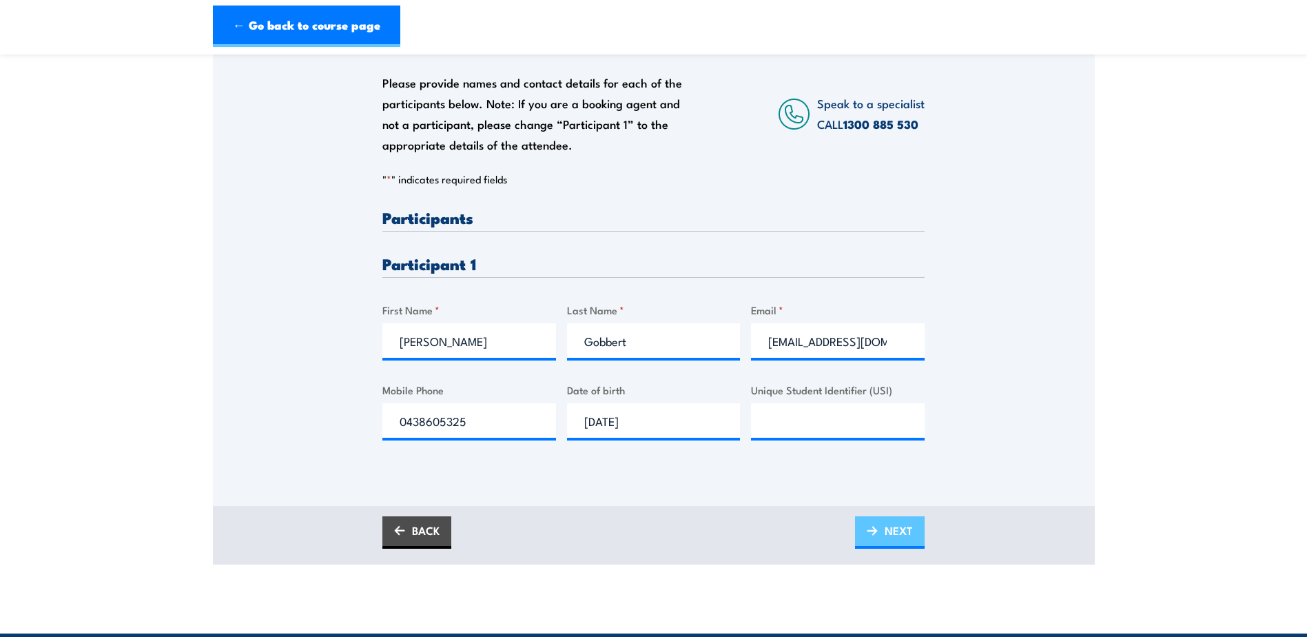
click at [889, 531] on span "NEXT" at bounding box center [899, 530] width 28 height 37
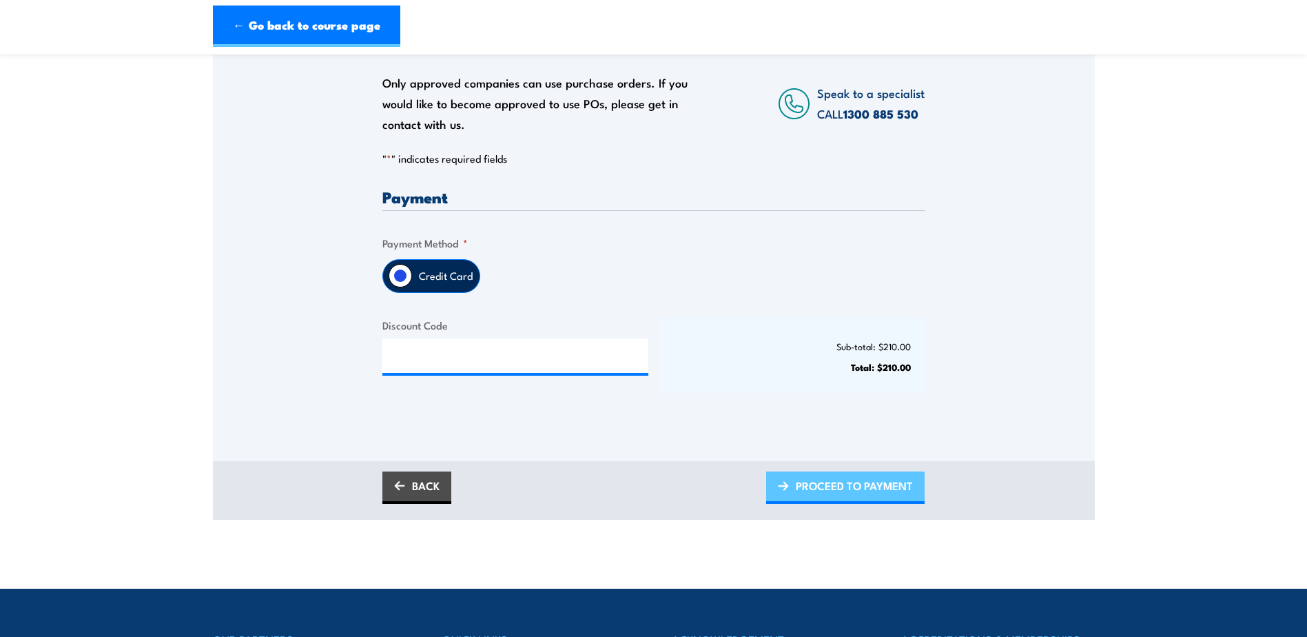
click at [843, 495] on span "PROCEED TO PAYMENT" at bounding box center [854, 485] width 117 height 37
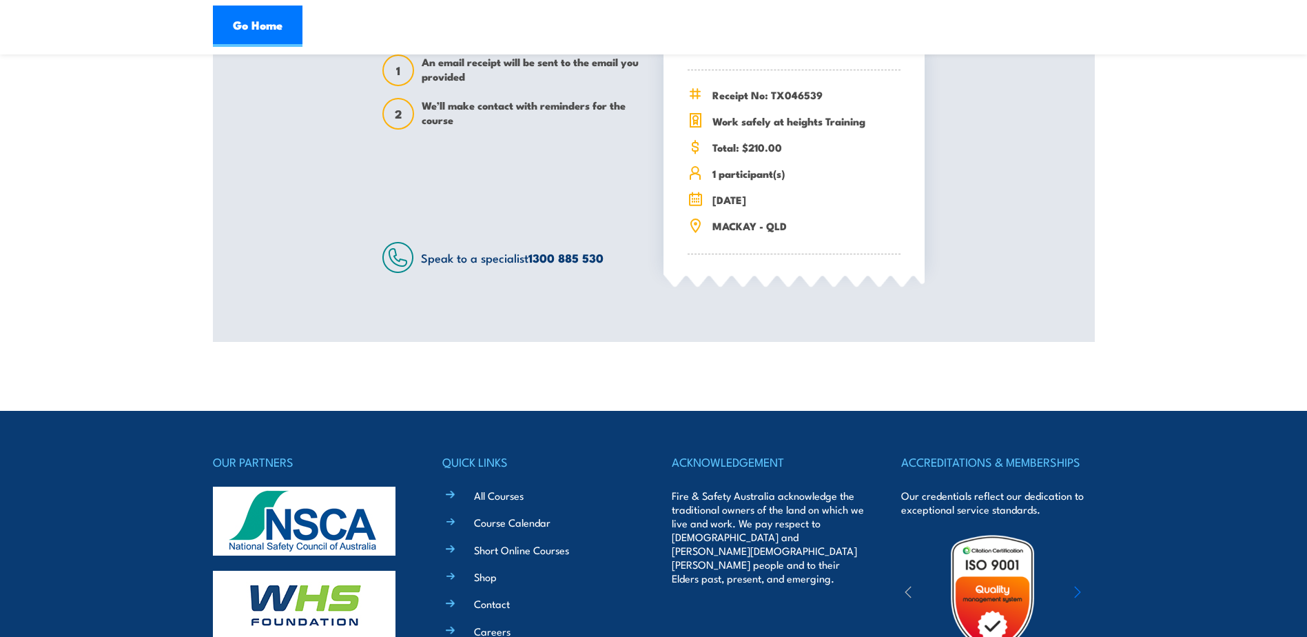
scroll to position [482, 0]
